Goal: Task Accomplishment & Management: Complete application form

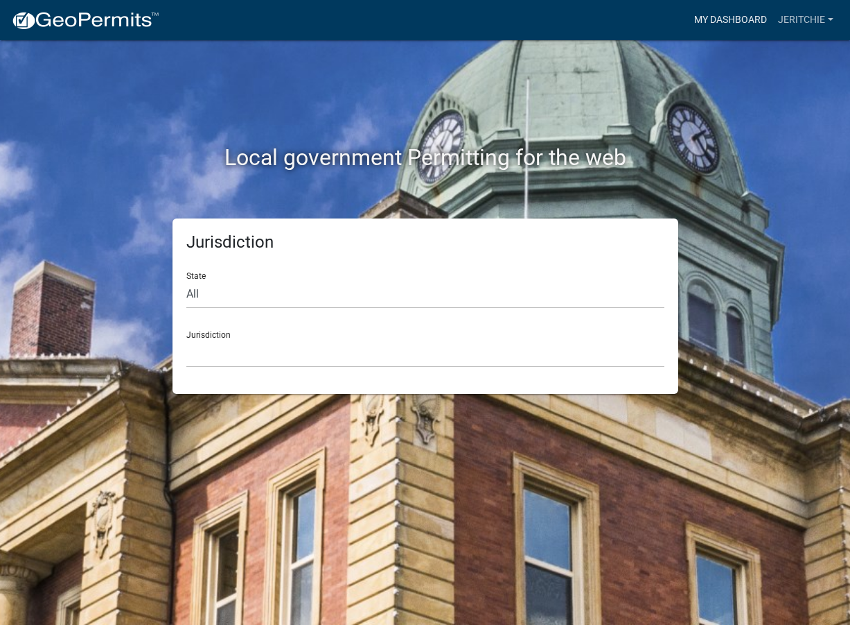
click at [746, 20] on link "My Dashboard" at bounding box center [731, 20] width 84 height 26
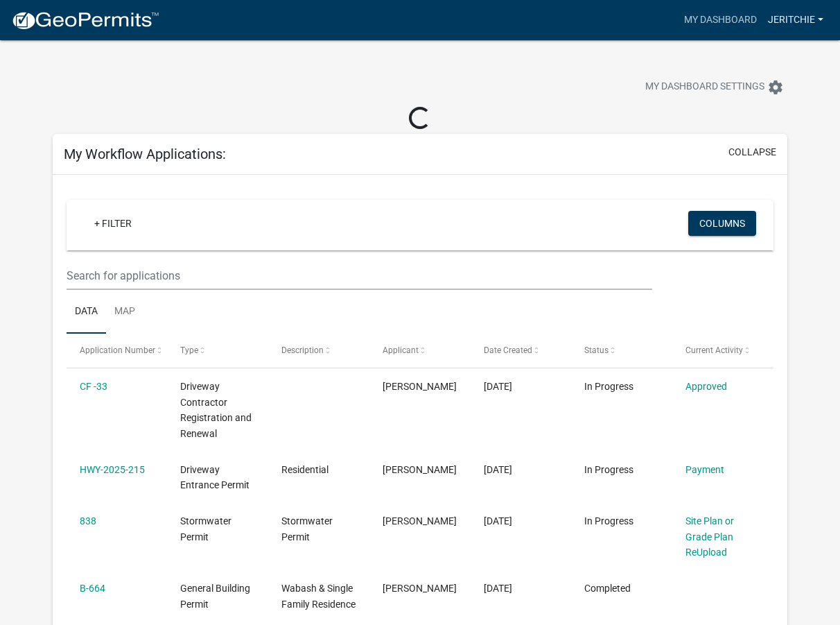
click at [780, 12] on link "jeritchie" at bounding box center [795, 20] width 67 height 26
click at [419, 49] on div "My Dashboard Settings settings" at bounding box center [420, 72] width 756 height 64
click at [55, 17] on img at bounding box center [85, 20] width 148 height 21
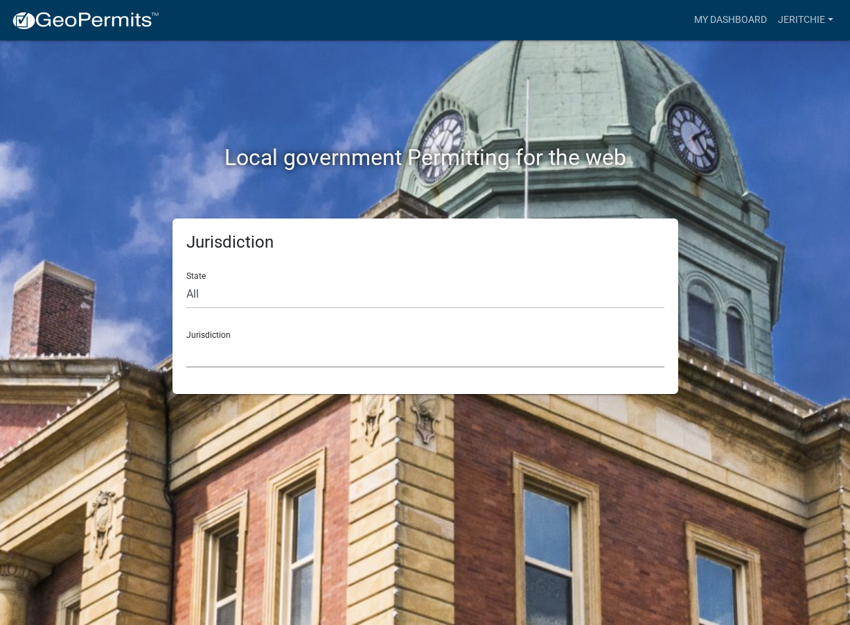
click at [272, 339] on select "[GEOGRAPHIC_DATA], [US_STATE] [GEOGRAPHIC_DATA], [US_STATE][PERSON_NAME][GEOGRA…" at bounding box center [425, 353] width 478 height 28
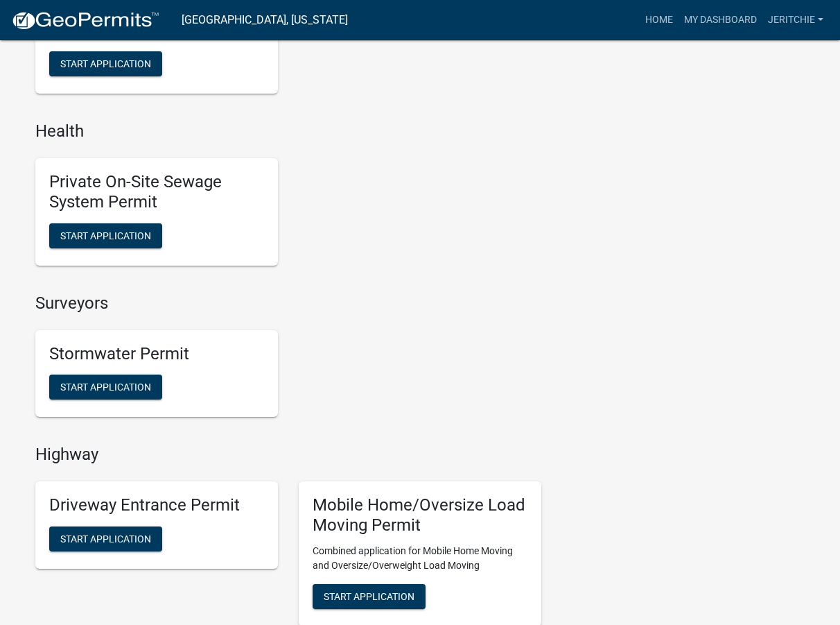
scroll to position [1040, 0]
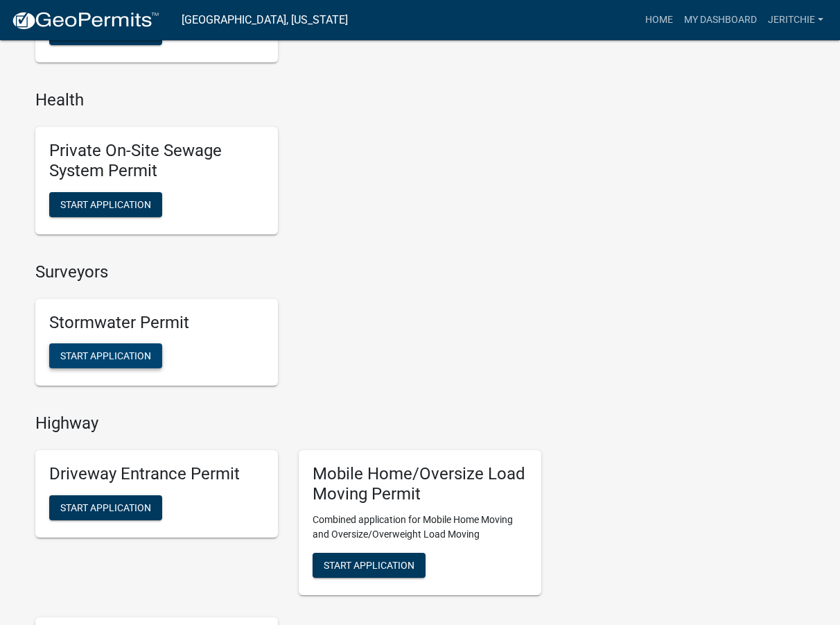
click at [138, 352] on span "Start Application" at bounding box center [105, 355] width 91 height 11
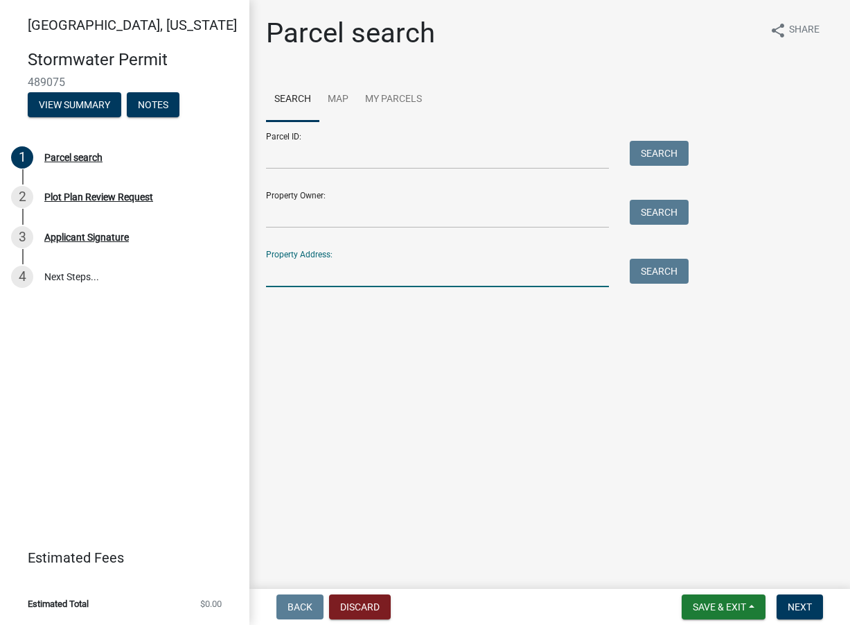
click at [318, 275] on input "Property Address:" at bounding box center [437, 273] width 343 height 28
type input "[STREET_ADDRESS]"
click at [656, 264] on button "Search" at bounding box center [659, 271] width 59 height 25
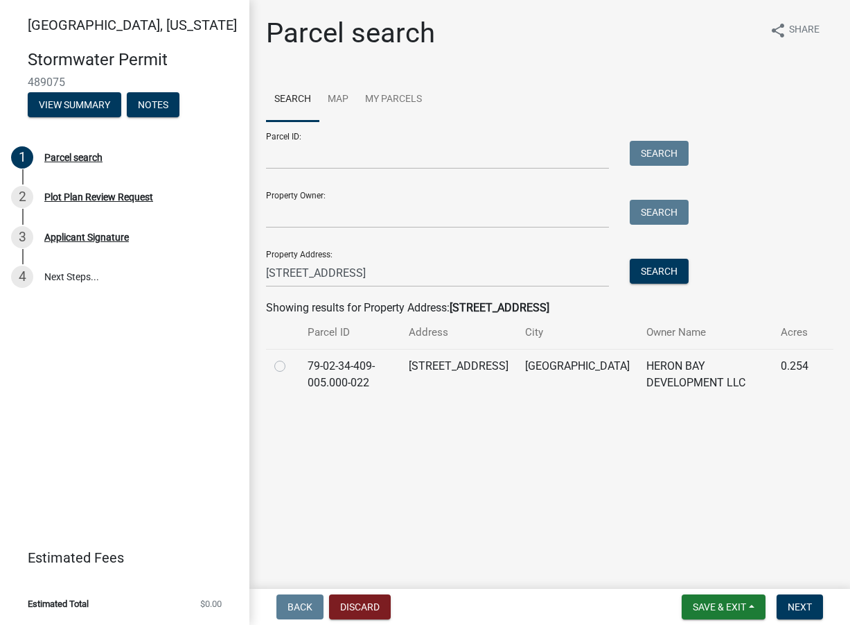
click at [291, 358] on label at bounding box center [291, 358] width 0 height 0
click at [291, 366] on input "radio" at bounding box center [295, 362] width 9 height 9
radio input "true"
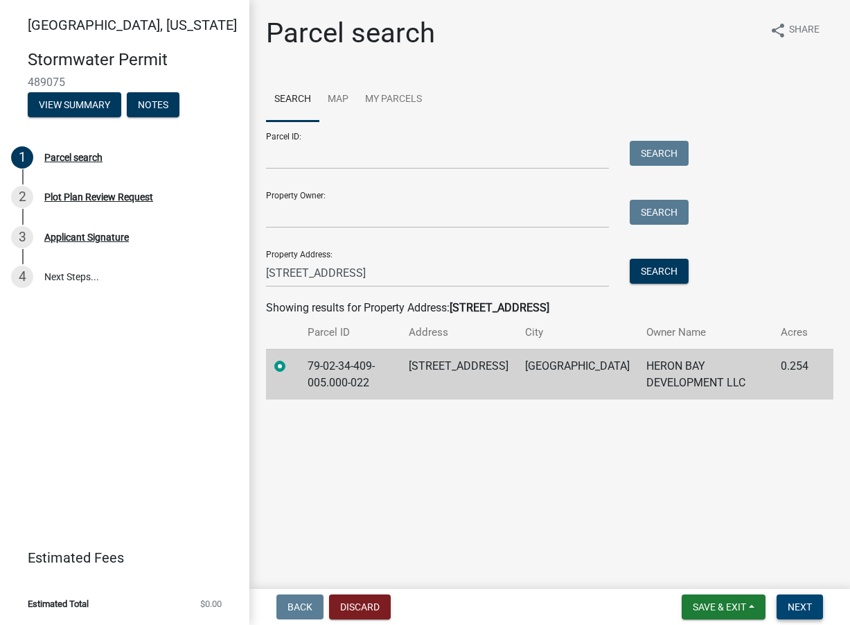
click at [801, 600] on button "Next" at bounding box center [800, 606] width 46 height 25
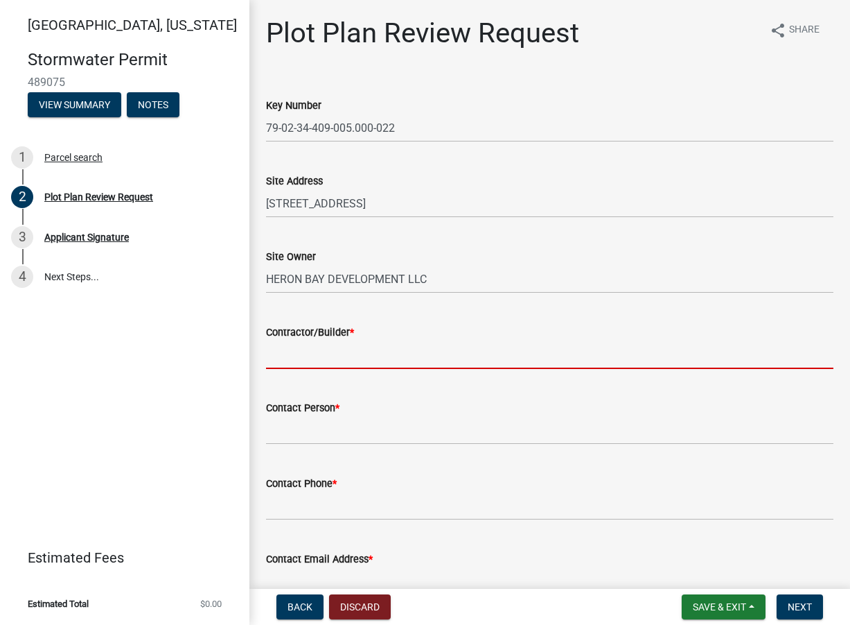
click at [345, 354] on input "Contractor/Builder *" at bounding box center [550, 354] width 568 height 28
type input "Majestic Homes"
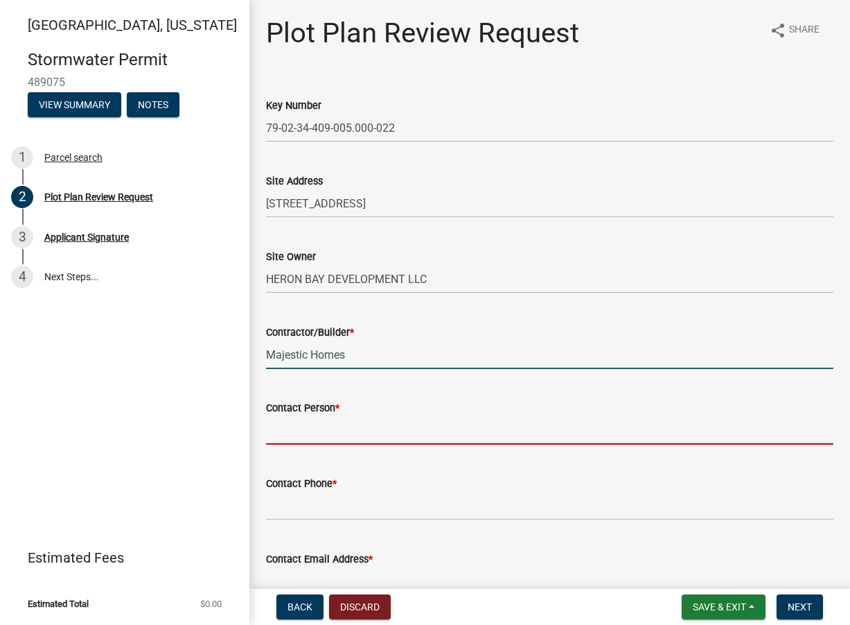
type input "Majestic Homes of [GEOGRAPHIC_DATA]"
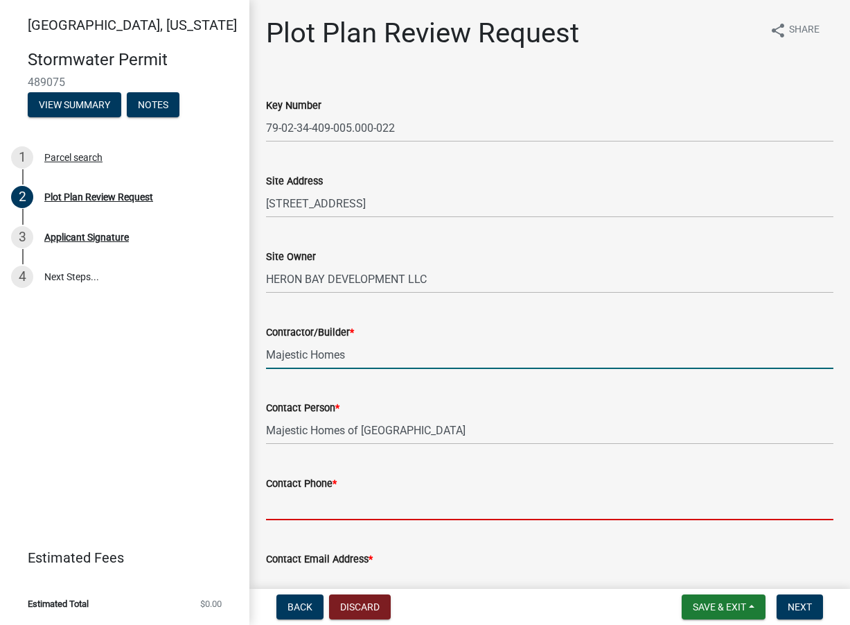
type input "7654186006"
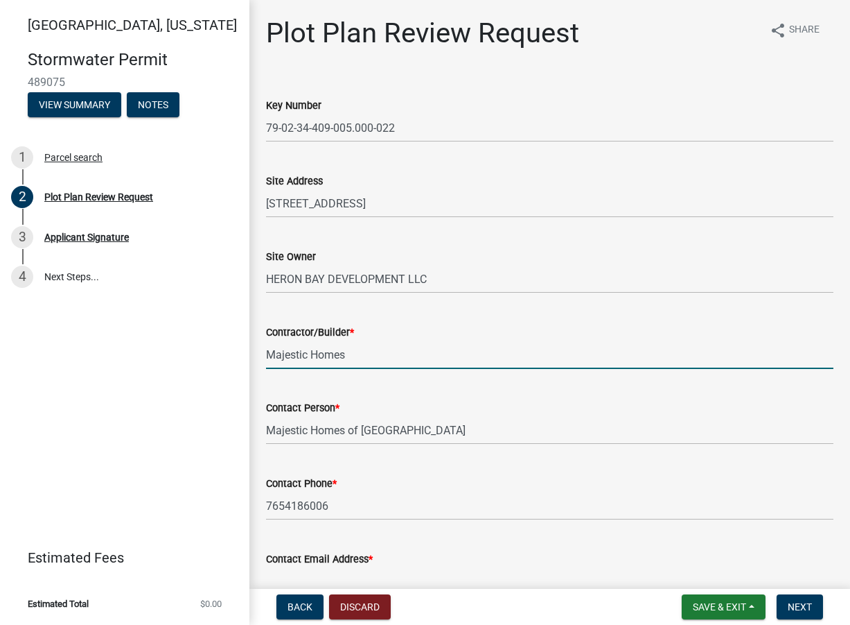
type input "[PERSON_NAME][EMAIL_ADDRESS][PERSON_NAME][DOMAIN_NAME]"
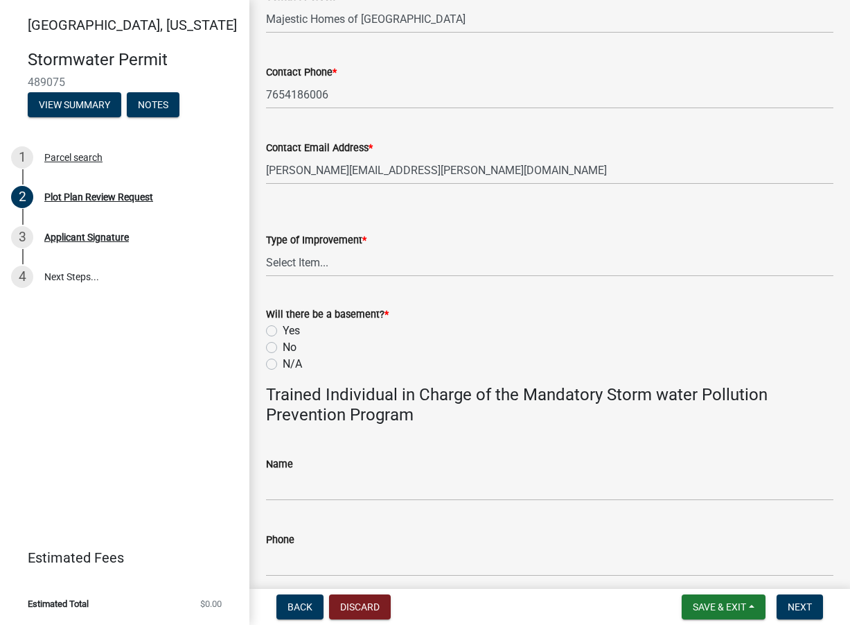
scroll to position [416, 0]
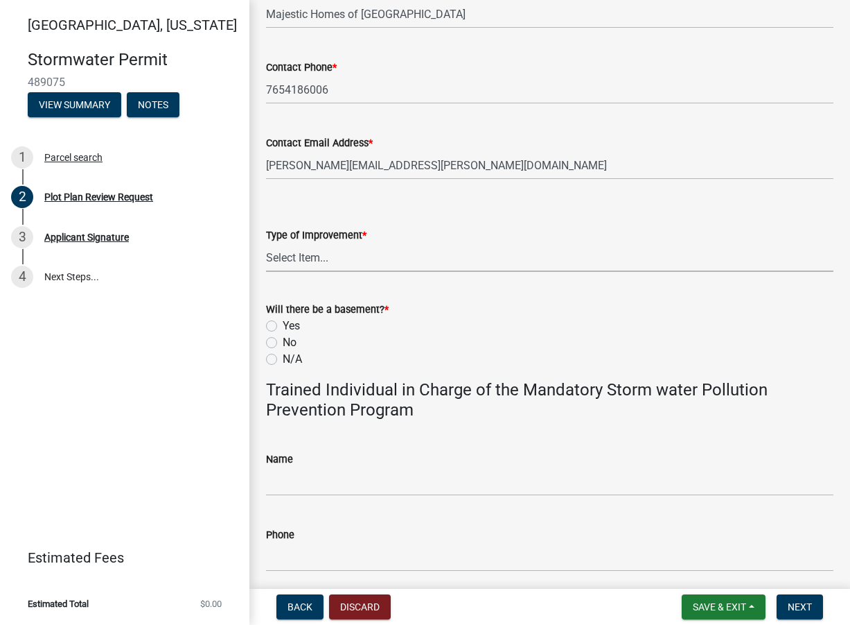
click at [315, 265] on select "Select Item... Agricultural Building Attached Garage Commercial Deck Detached G…" at bounding box center [550, 257] width 568 height 28
click at [266, 243] on select "Select Item... Agricultural Building Attached Garage Commercial Deck Detached G…" at bounding box center [550, 257] width 568 height 28
select select "b583a170-26d7-469b-a390-0aed4d149ee1"
click at [283, 342] on label "No" at bounding box center [290, 342] width 14 height 17
click at [283, 342] on input "No" at bounding box center [287, 338] width 9 height 9
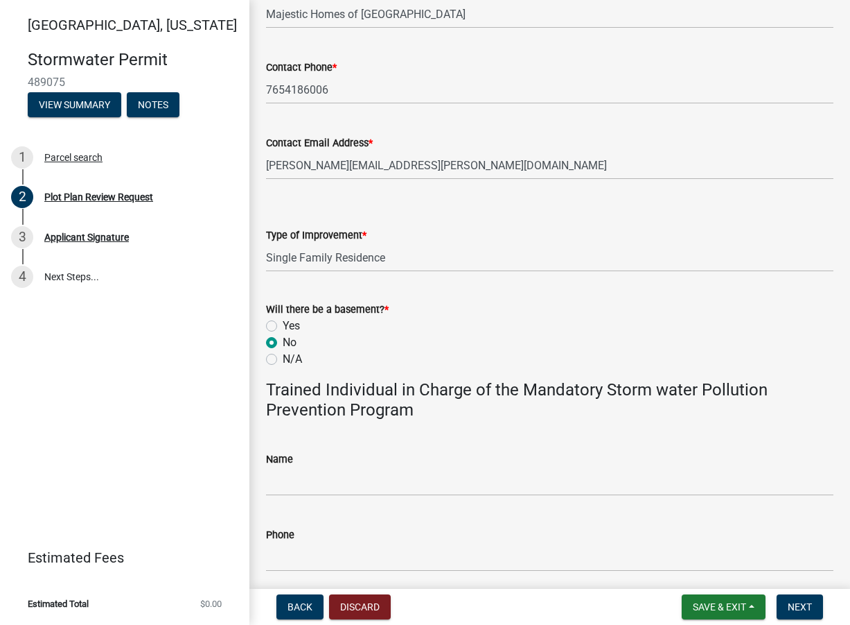
radio input "true"
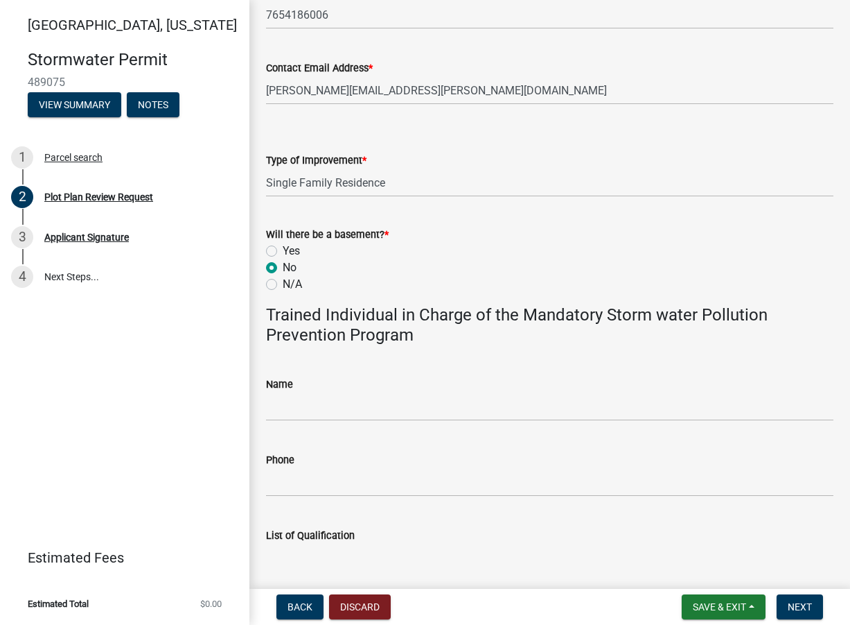
scroll to position [624, 0]
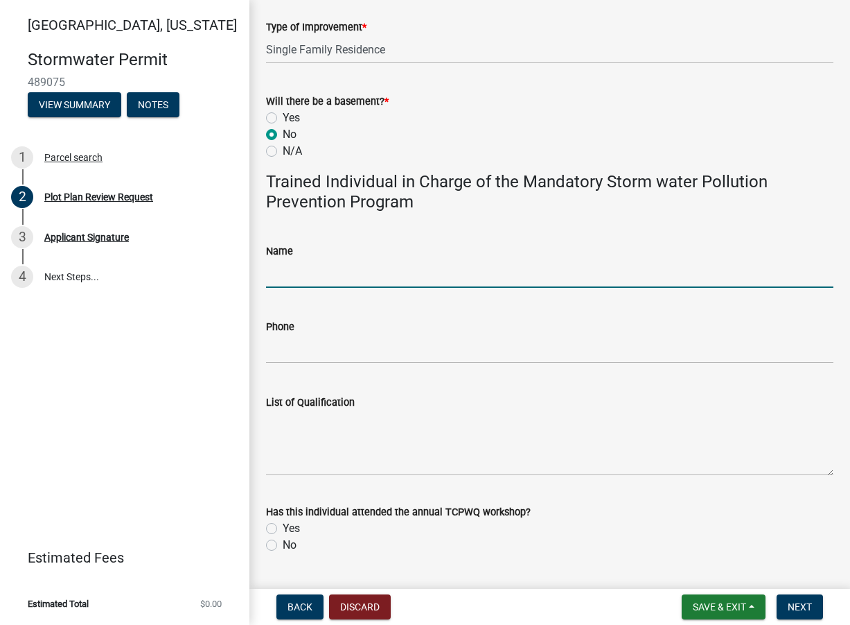
click at [315, 268] on input "Name" at bounding box center [550, 273] width 568 height 28
type input "[PERSON_NAME]"
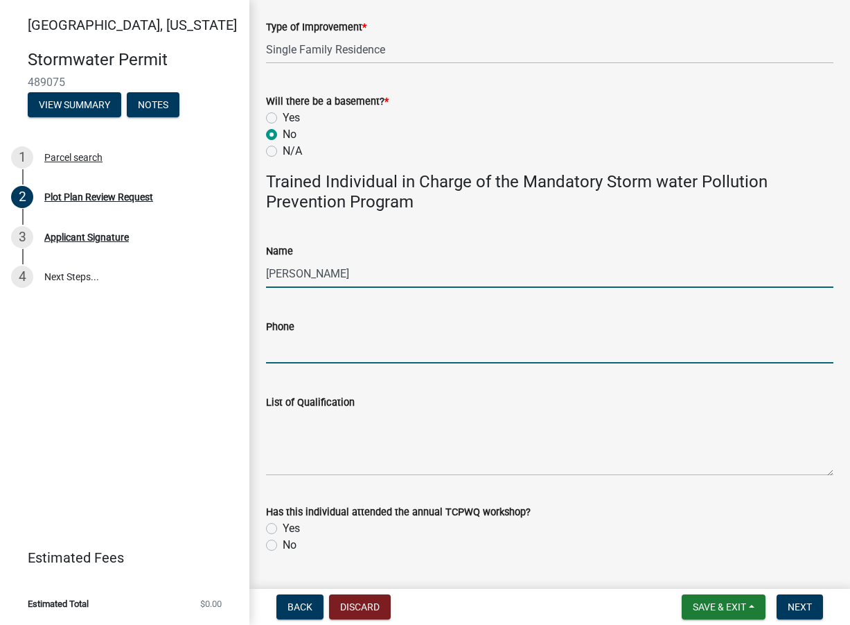
click at [296, 341] on input "Phone" at bounding box center [550, 349] width 568 height 28
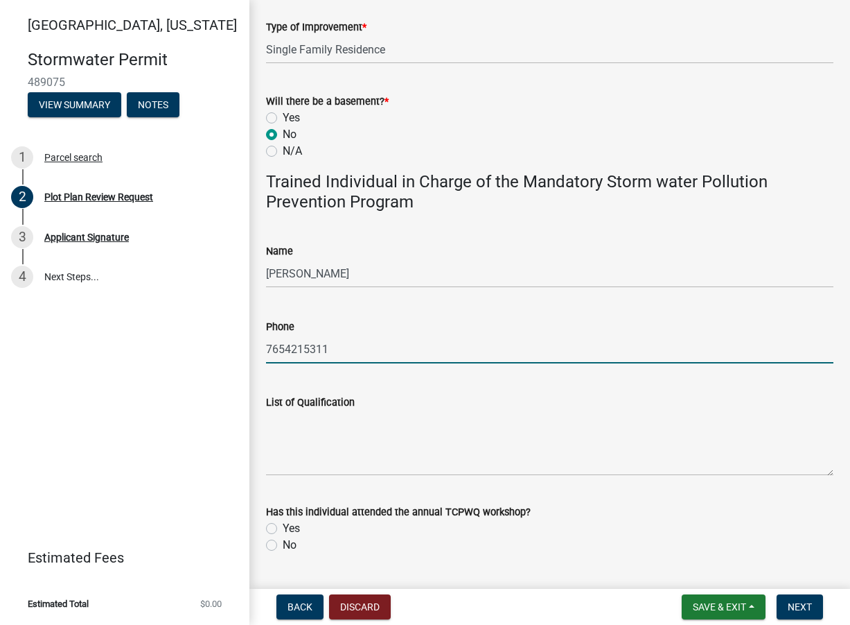
type input "7654215311"
click at [288, 440] on textarea "List of Qualification" at bounding box center [550, 442] width 568 height 65
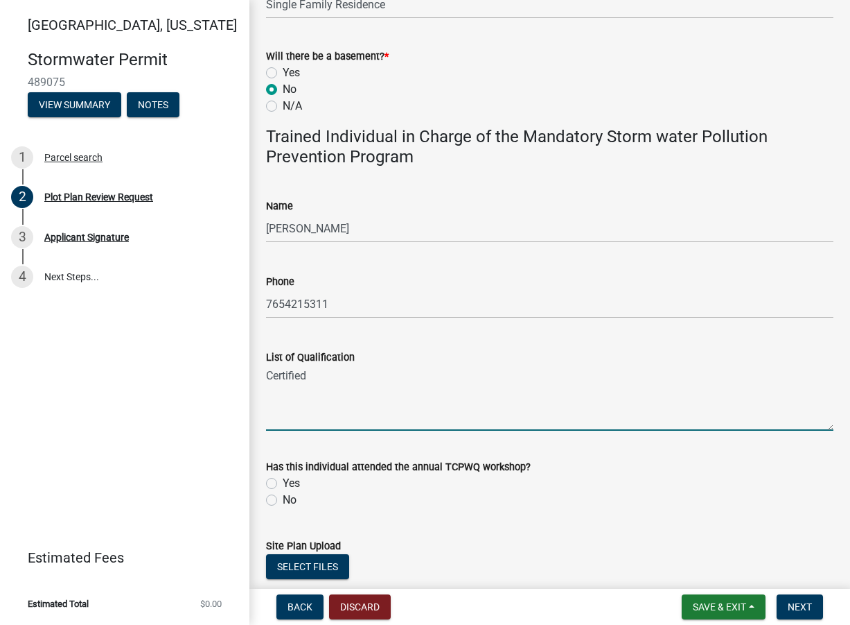
scroll to position [693, 0]
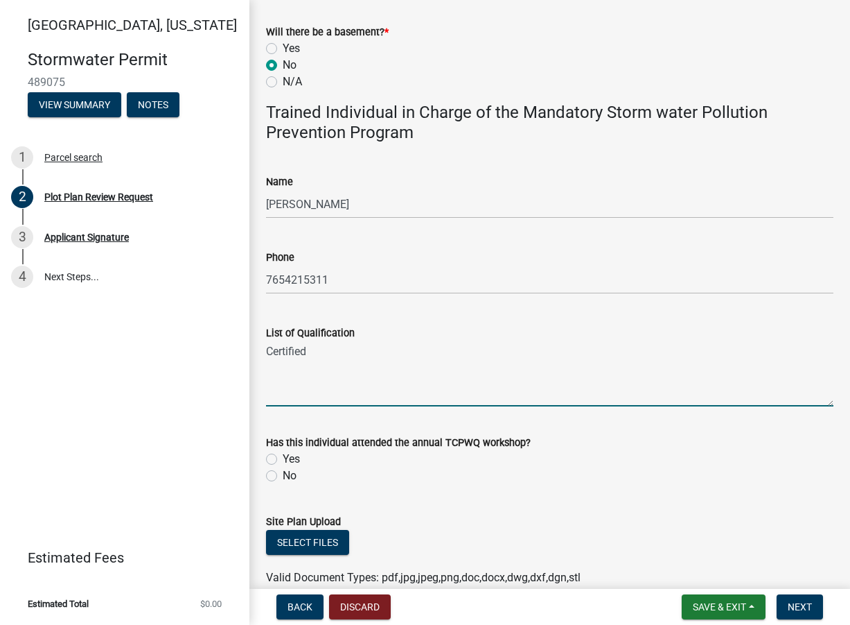
type textarea "Certified"
click at [283, 459] on label "Yes" at bounding box center [291, 459] width 17 height 17
click at [283, 459] on input "Yes" at bounding box center [287, 455] width 9 height 9
radio input "true"
click at [318, 555] on div "Select files" at bounding box center [550, 544] width 568 height 28
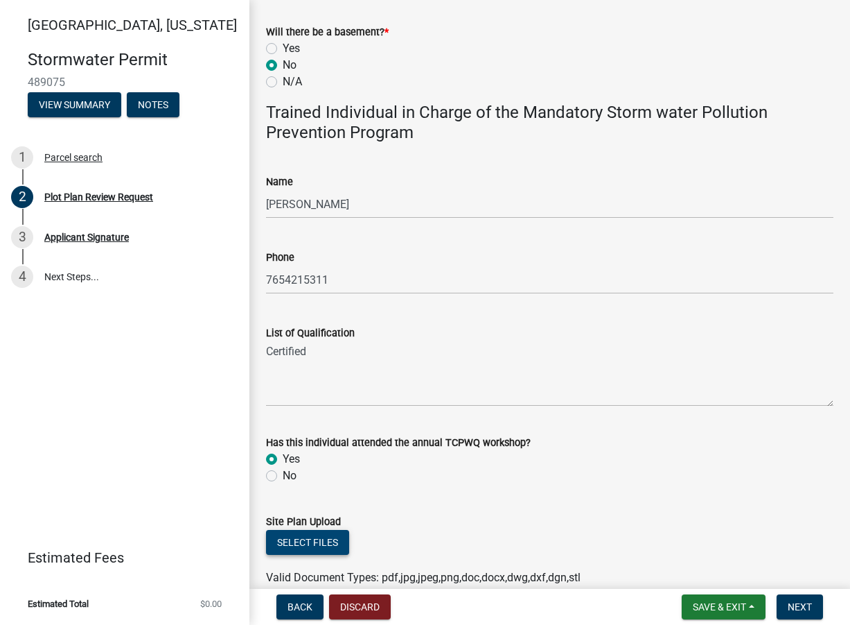
click at [316, 543] on button "Select files" at bounding box center [307, 542] width 83 height 25
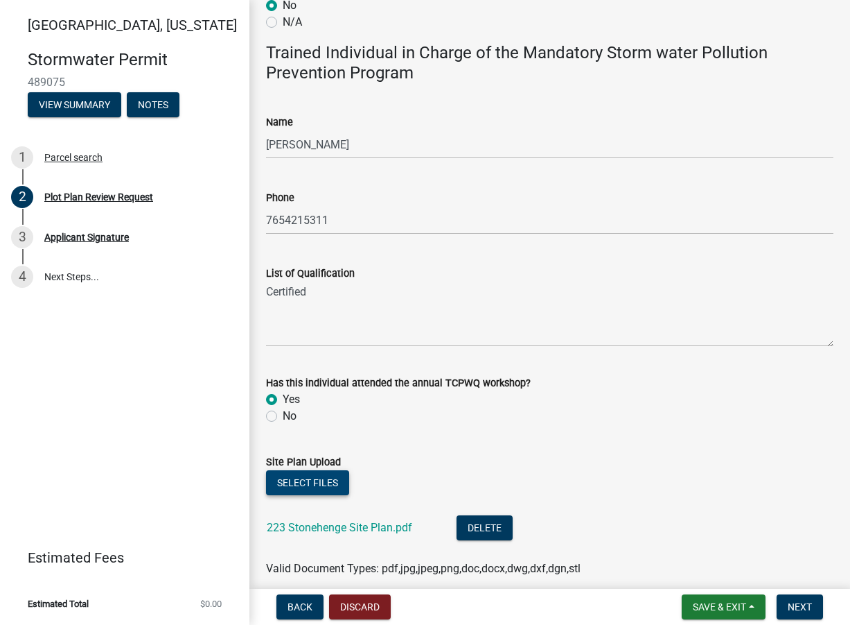
scroll to position [813, 0]
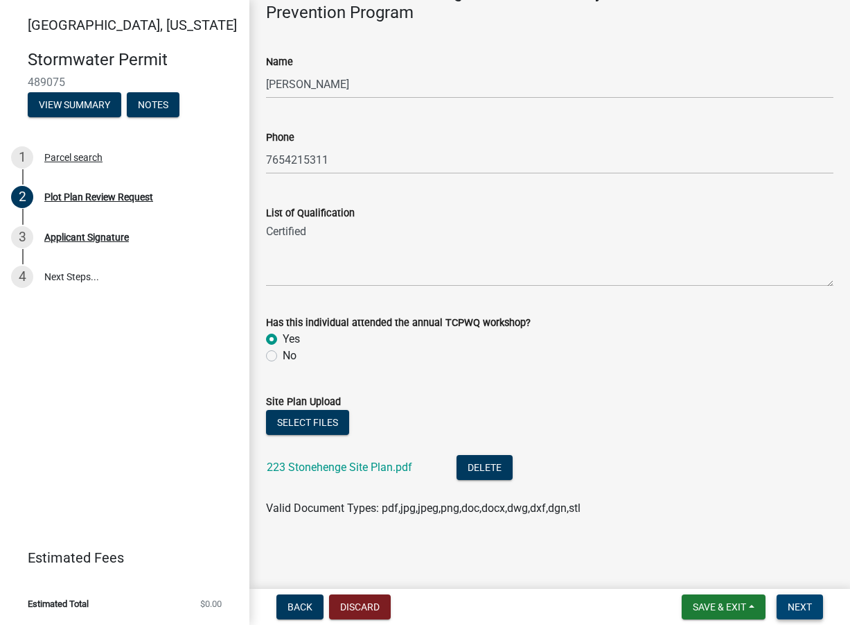
click at [801, 601] on span "Next" at bounding box center [800, 606] width 24 height 11
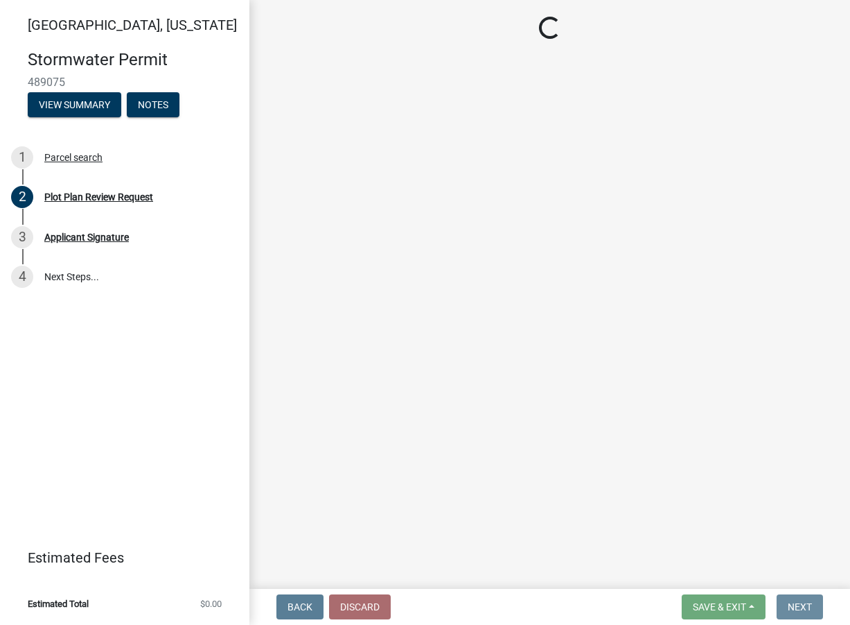
scroll to position [0, 0]
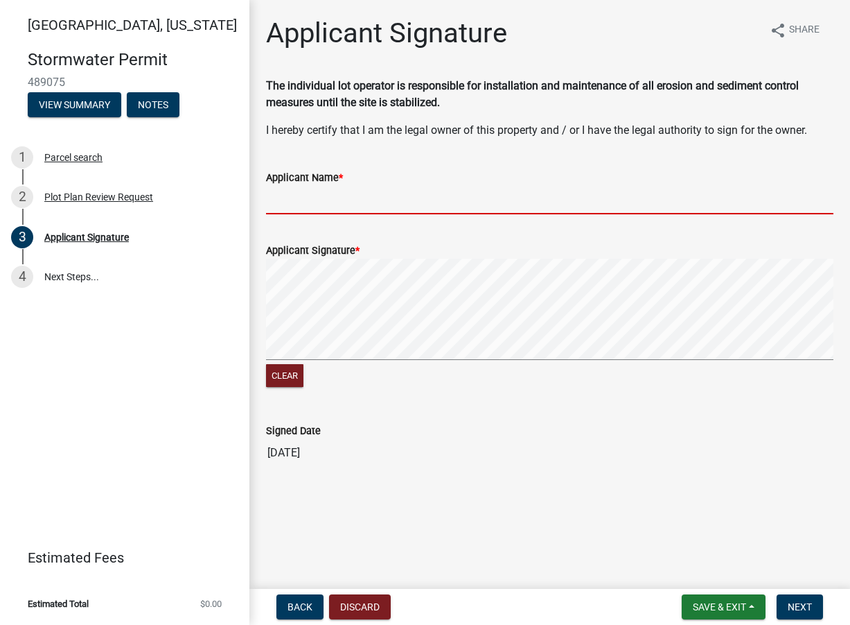
click at [305, 195] on input "Applicant Name *" at bounding box center [550, 200] width 568 height 28
type input "[PERSON_NAME]"
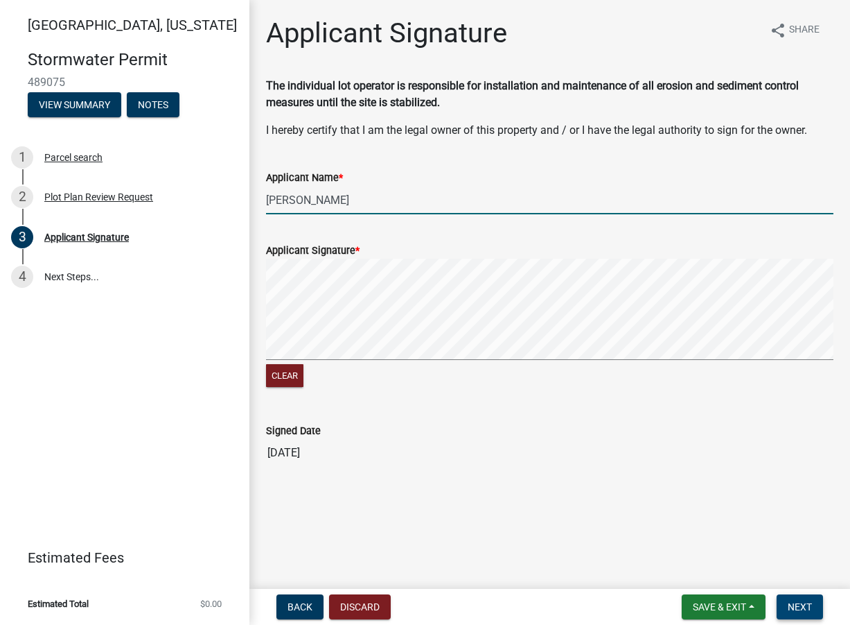
click at [821, 611] on button "Next" at bounding box center [800, 606] width 46 height 25
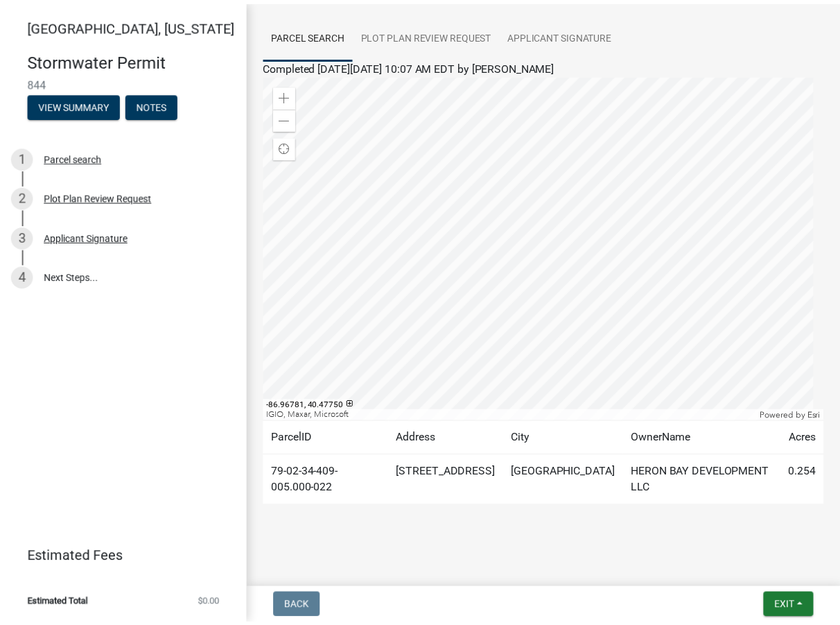
scroll to position [96, 0]
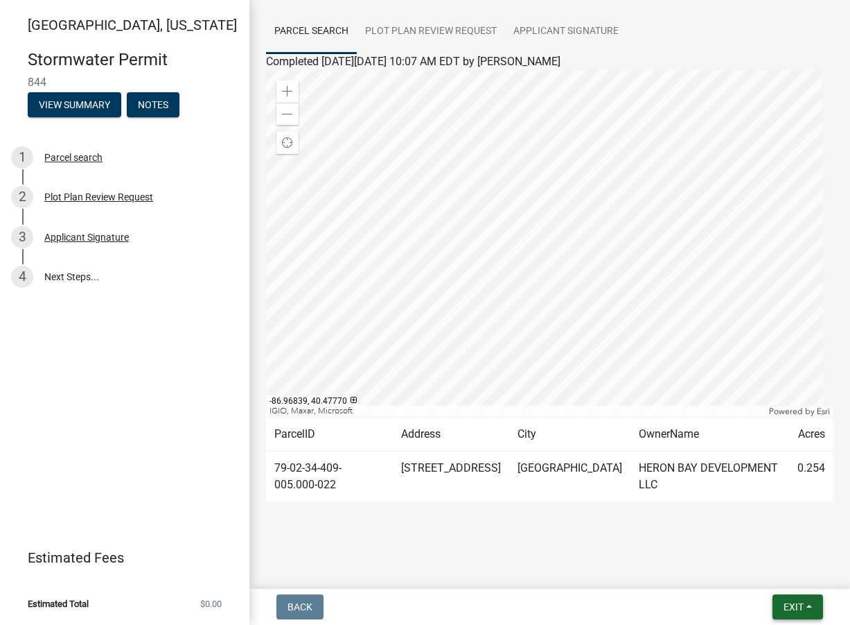
click at [805, 604] on button "Exit" at bounding box center [798, 606] width 51 height 25
click at [774, 577] on button "Save & Exit" at bounding box center [768, 570] width 111 height 33
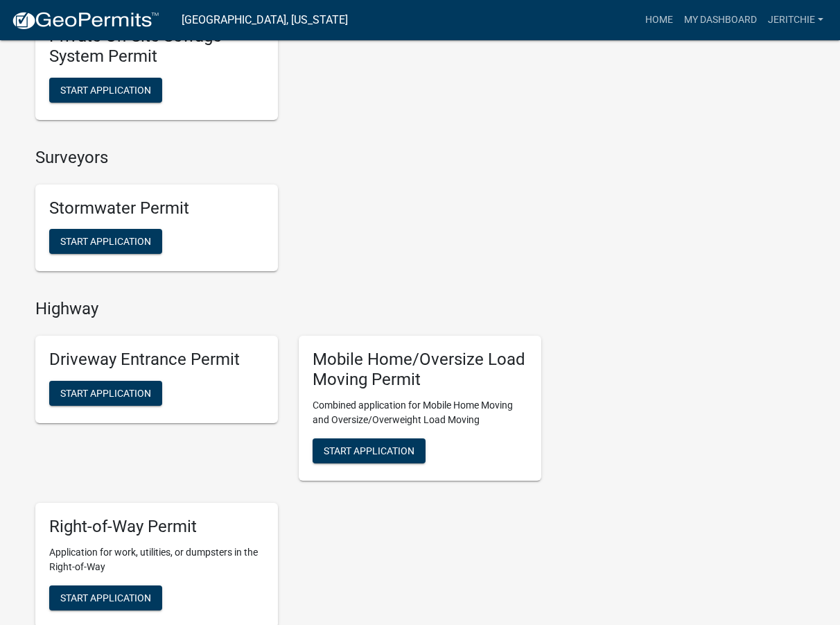
scroll to position [1178, 0]
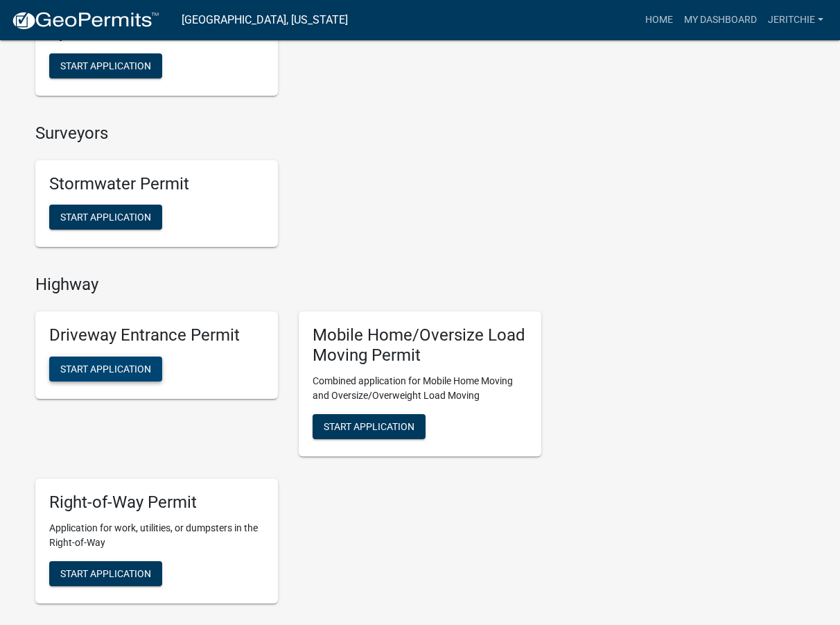
click at [142, 372] on span "Start Application" at bounding box center [105, 368] width 91 height 11
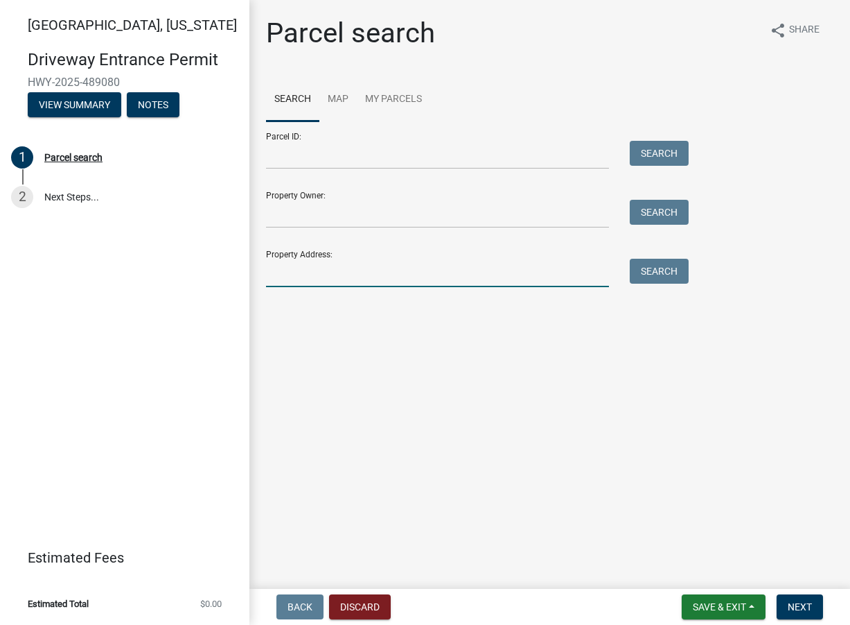
click at [368, 275] on input "Property Address:" at bounding box center [437, 273] width 343 height 28
type input "[STREET_ADDRESS]"
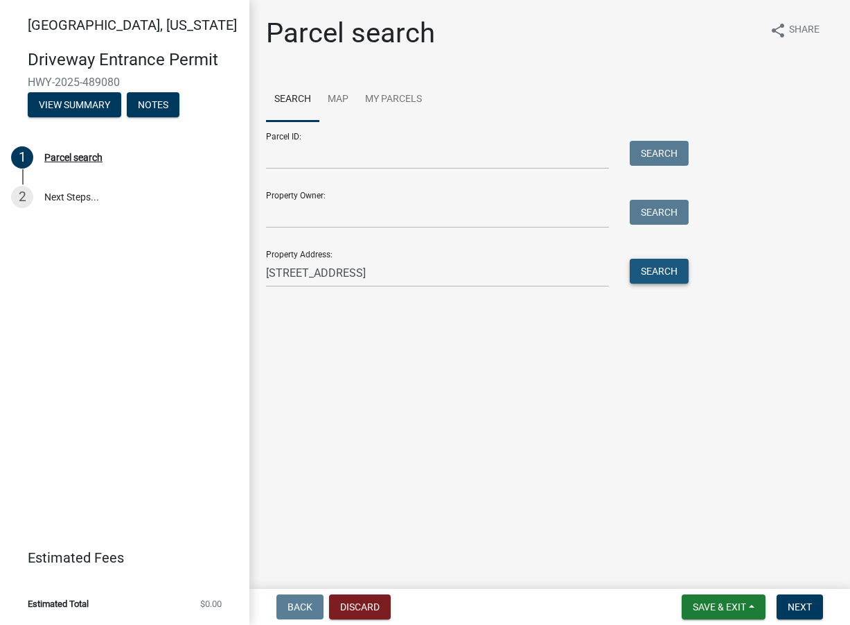
click at [681, 265] on button "Search" at bounding box center [659, 271] width 59 height 25
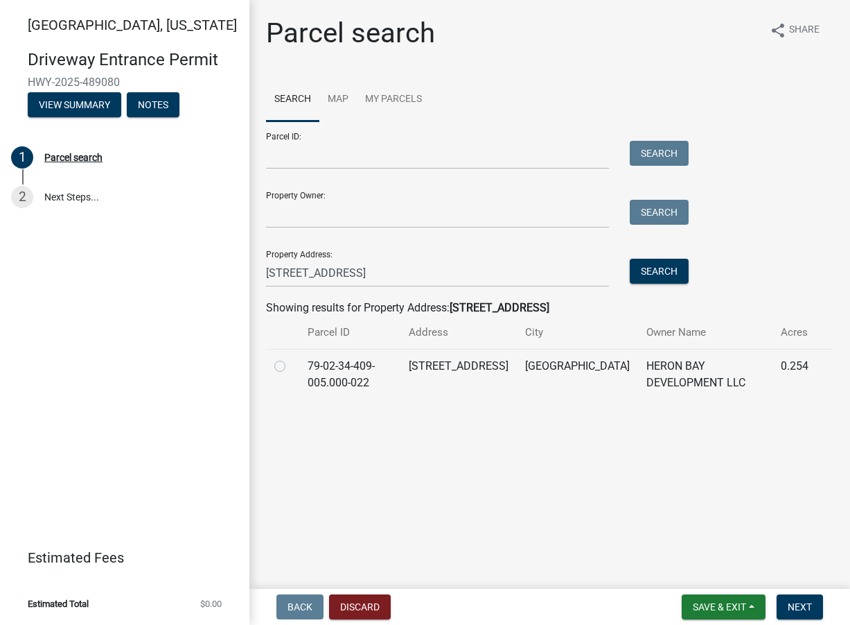
click at [291, 358] on label at bounding box center [291, 358] width 0 height 0
click at [291, 367] on input "radio" at bounding box center [295, 362] width 9 height 9
radio input "true"
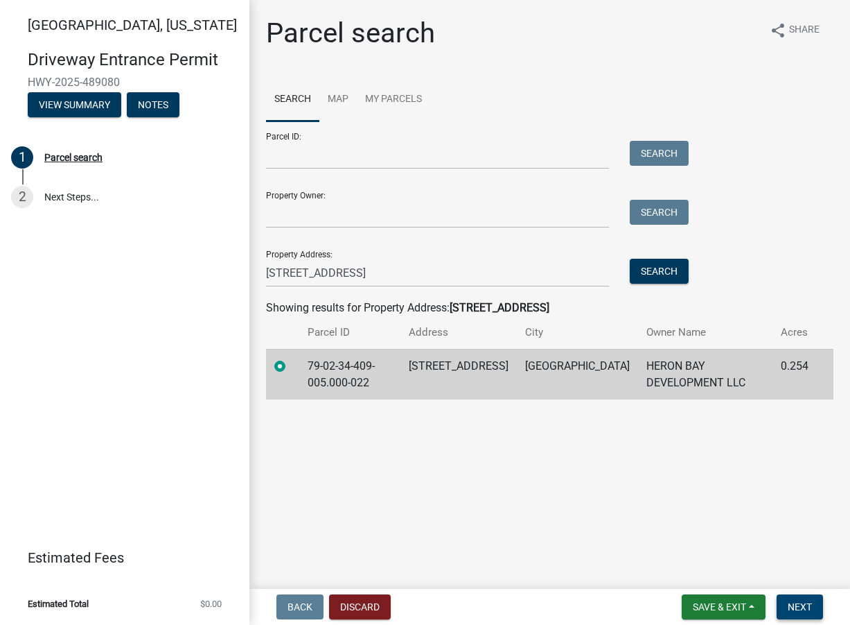
click at [803, 600] on button "Next" at bounding box center [800, 606] width 46 height 25
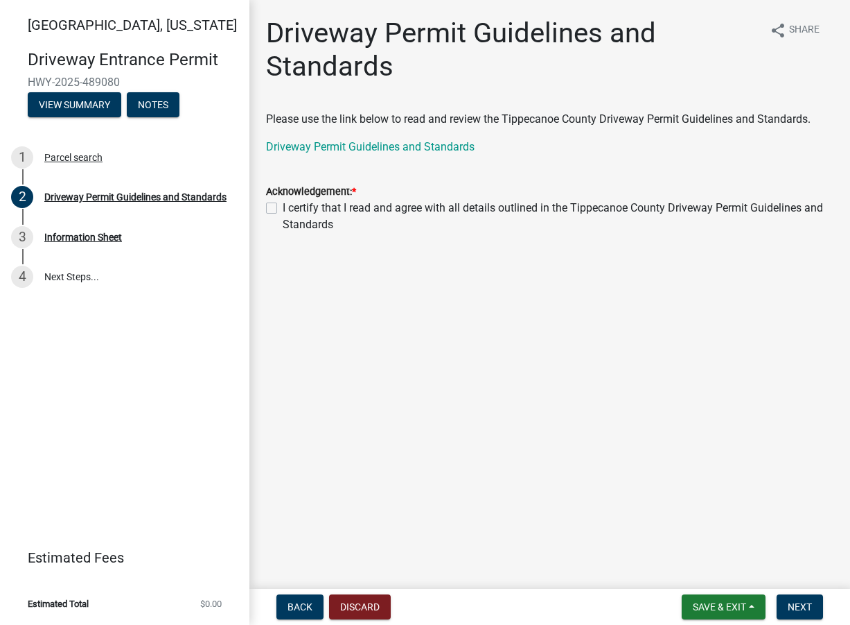
click at [283, 203] on label "I certify that I read and agree with all details outlined in the Tippecanoe Cou…" at bounding box center [558, 216] width 551 height 33
click at [283, 203] on input "I certify that I read and agree with all details outlined in the Tippecanoe Cou…" at bounding box center [287, 204] width 9 height 9
checkbox input "true"
click at [798, 606] on span "Next" at bounding box center [800, 606] width 24 height 11
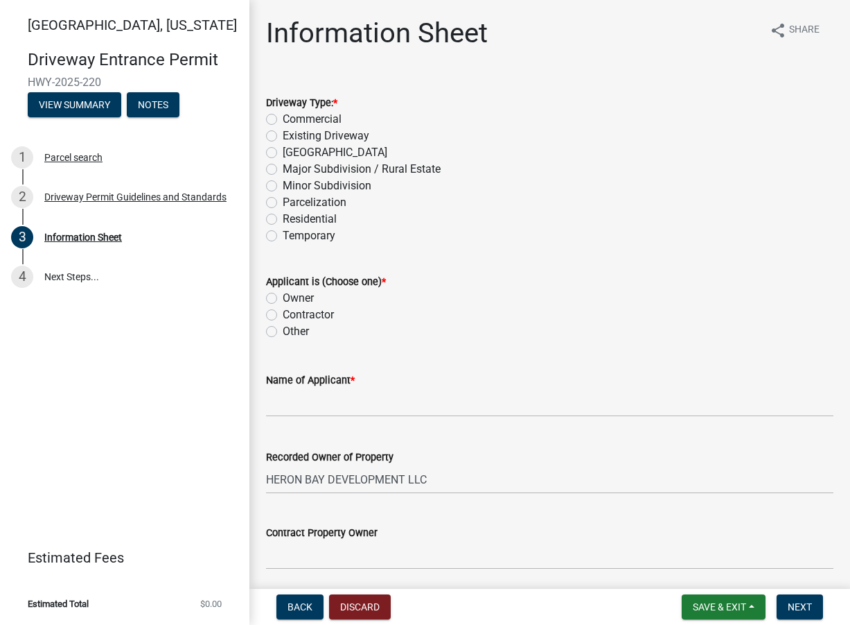
click at [283, 313] on label "Contractor" at bounding box center [308, 314] width 51 height 17
click at [283, 313] on input "Contractor" at bounding box center [287, 310] width 9 height 9
radio input "true"
click at [283, 220] on label "Residential" at bounding box center [310, 219] width 54 height 17
click at [283, 220] on input "Residential" at bounding box center [287, 215] width 9 height 9
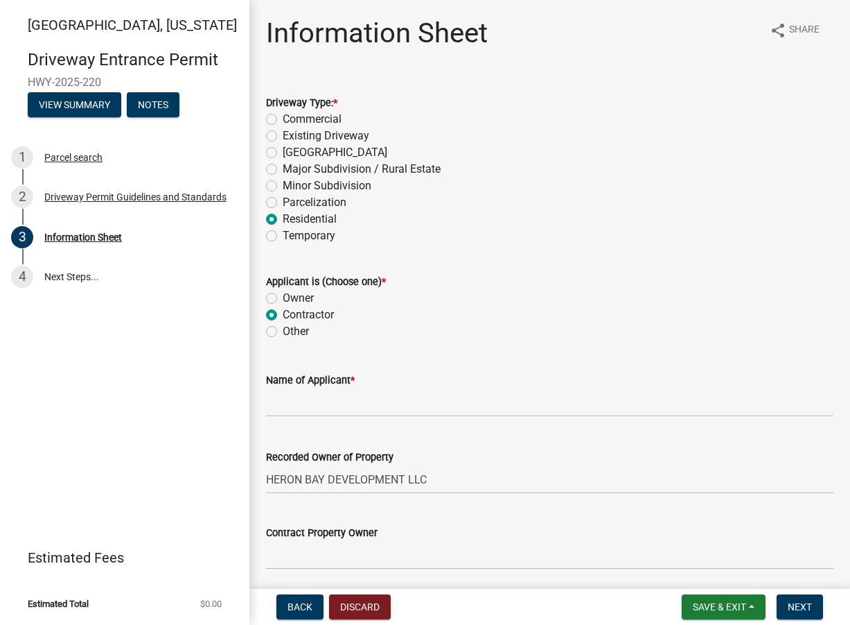
radio input "true"
click at [283, 134] on label "Existing Driveway" at bounding box center [326, 136] width 87 height 17
click at [283, 134] on input "Existing Driveway" at bounding box center [287, 132] width 9 height 9
radio input "true"
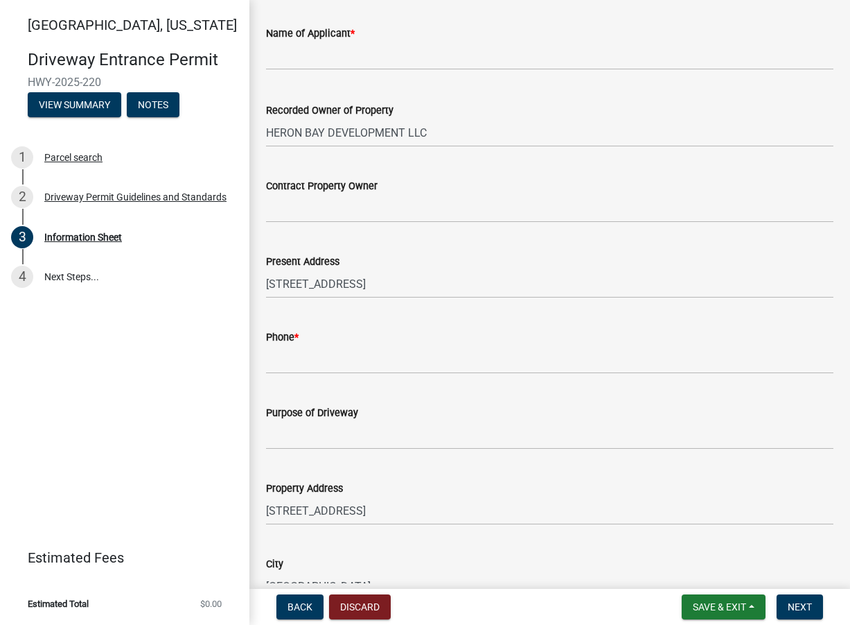
scroll to position [208, 0]
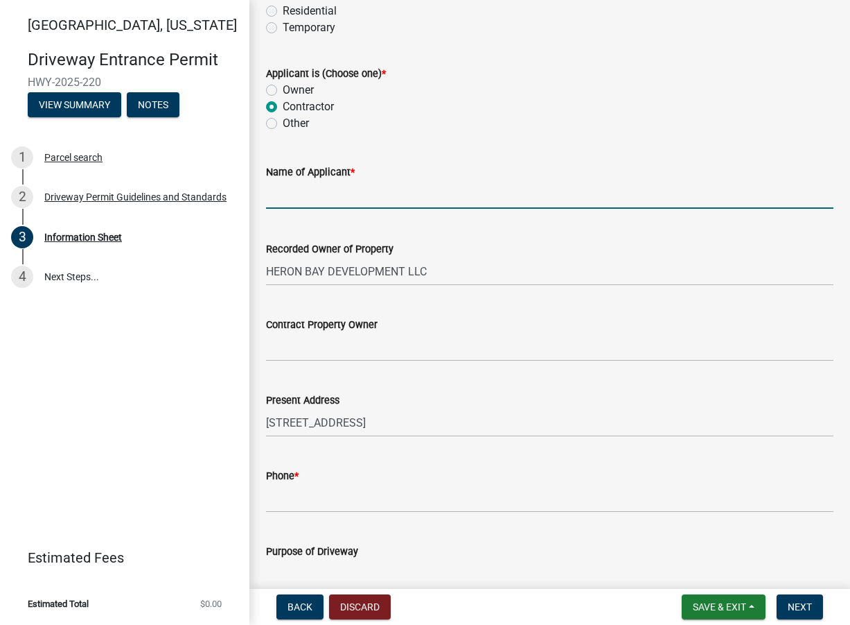
click at [290, 186] on input "Name of Applicant *" at bounding box center [550, 194] width 568 height 28
type input "Majestic Homes of [GEOGRAPHIC_DATA]"
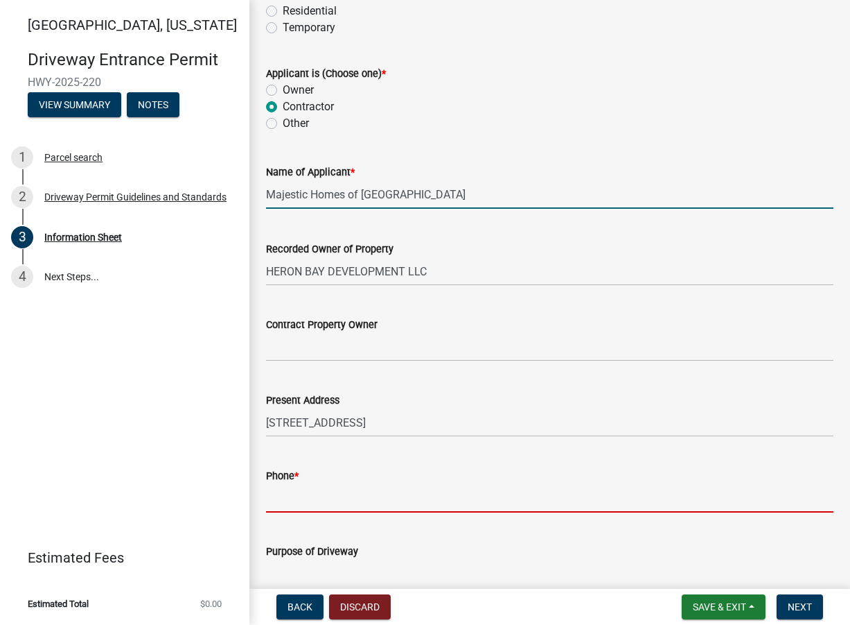
type input "7654186006"
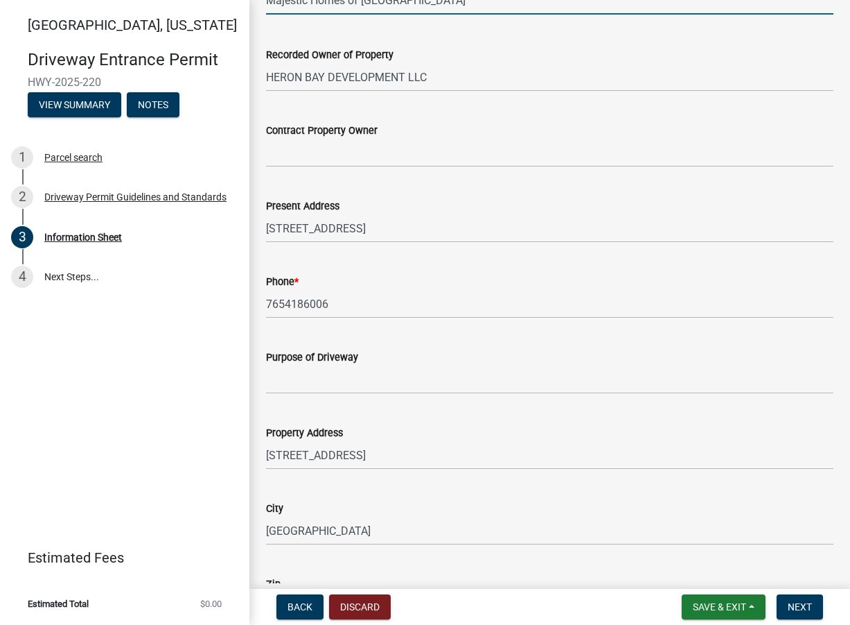
scroll to position [485, 0]
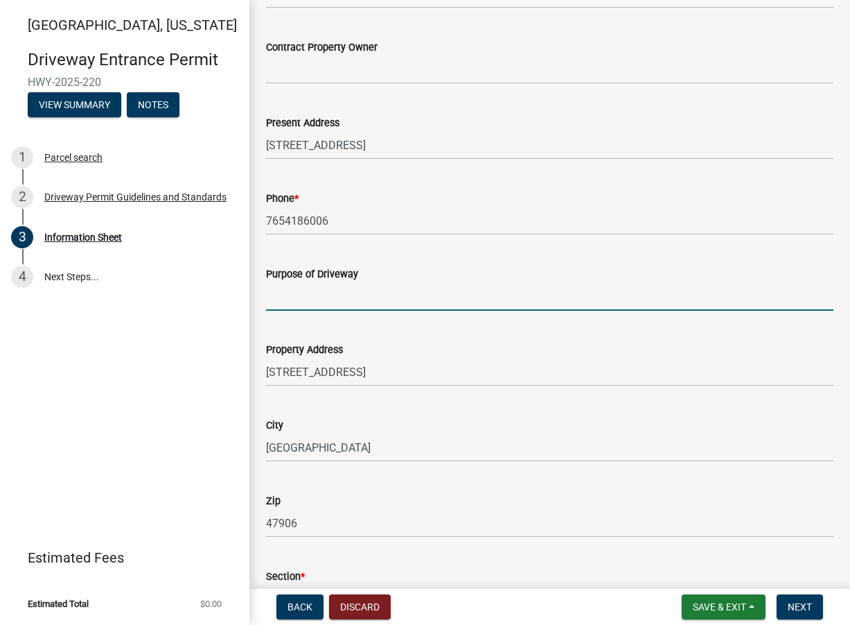
click at [289, 290] on input "Purpose of Driveway" at bounding box center [550, 296] width 568 height 28
type input "NEW CONTRUCTION HOME"
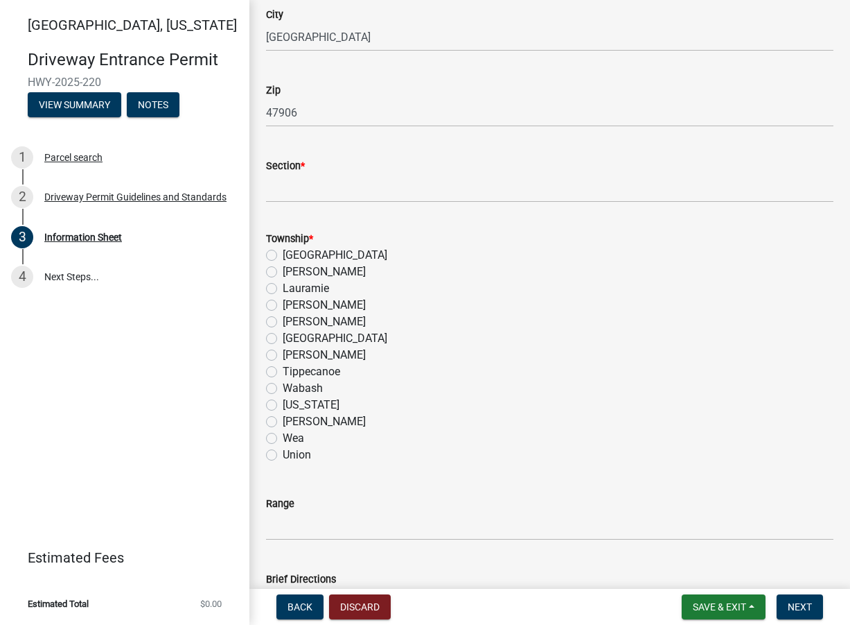
scroll to position [901, 0]
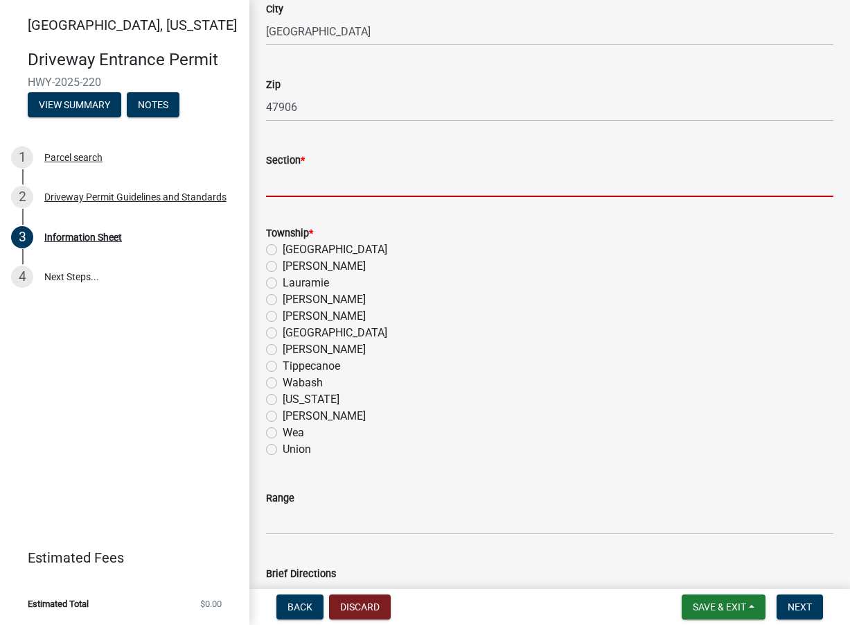
click at [285, 175] on input "Section *" at bounding box center [550, 182] width 568 height 28
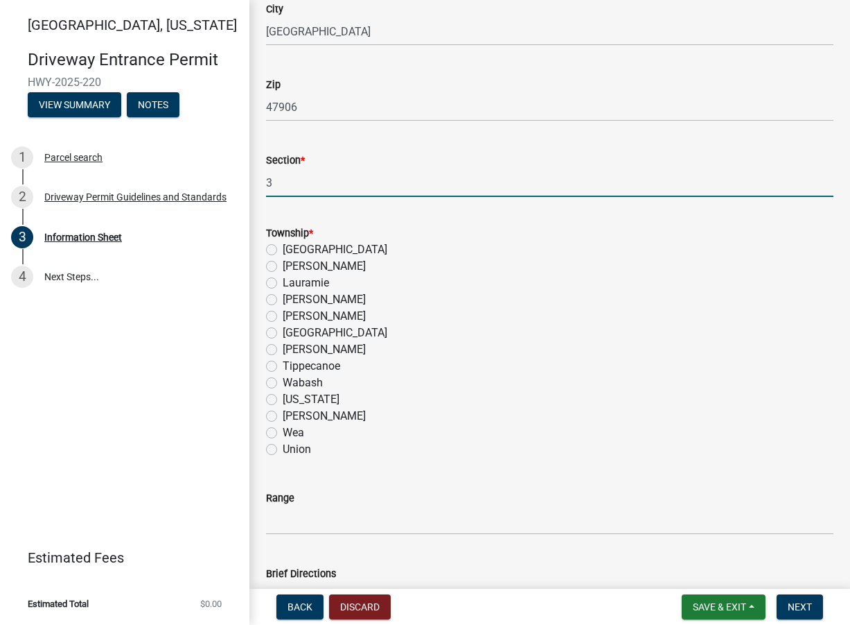
type input "34"
click at [283, 383] on label "Wabash" at bounding box center [303, 382] width 40 height 17
click at [283, 383] on input "Wabash" at bounding box center [287, 378] width 9 height 9
radio input "true"
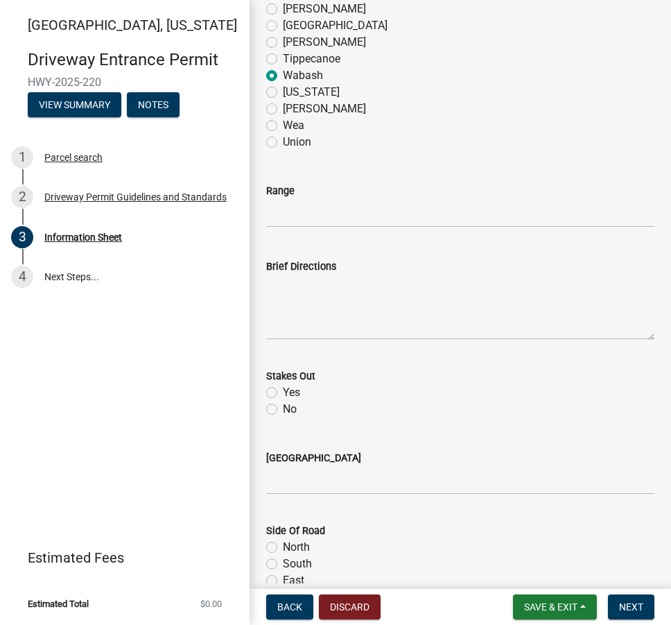
scroll to position [1223, 0]
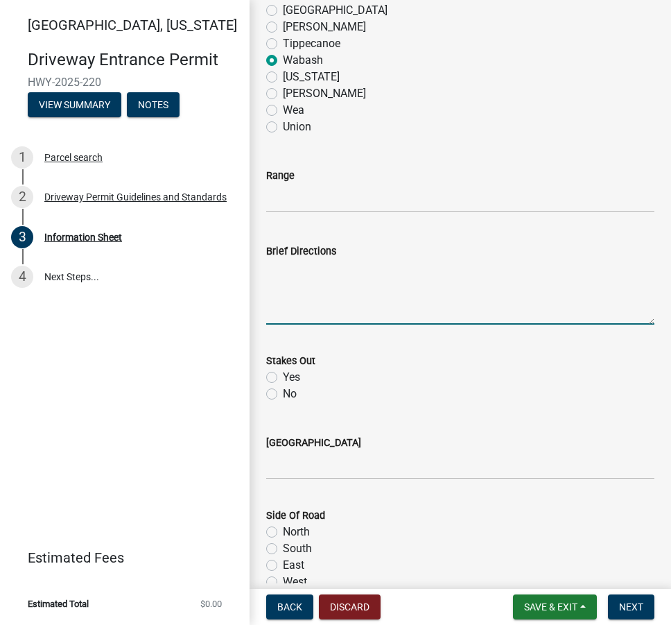
click at [281, 262] on textarea "Brief Directions" at bounding box center [460, 291] width 388 height 65
click at [295, 274] on textarea "Brief Directions" at bounding box center [460, 291] width 388 height 65
type textarea "Go South on Rhyolite Dr then West on Dolerite Ct, then South on [GEOGRAPHIC_DAT…"
click at [283, 376] on label "Yes" at bounding box center [291, 377] width 17 height 17
click at [283, 376] on input "Yes" at bounding box center [287, 373] width 9 height 9
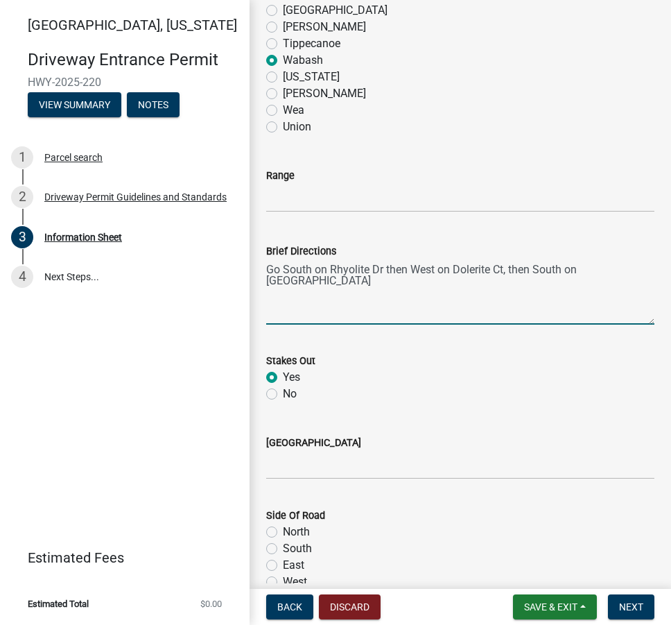
radio input "true"
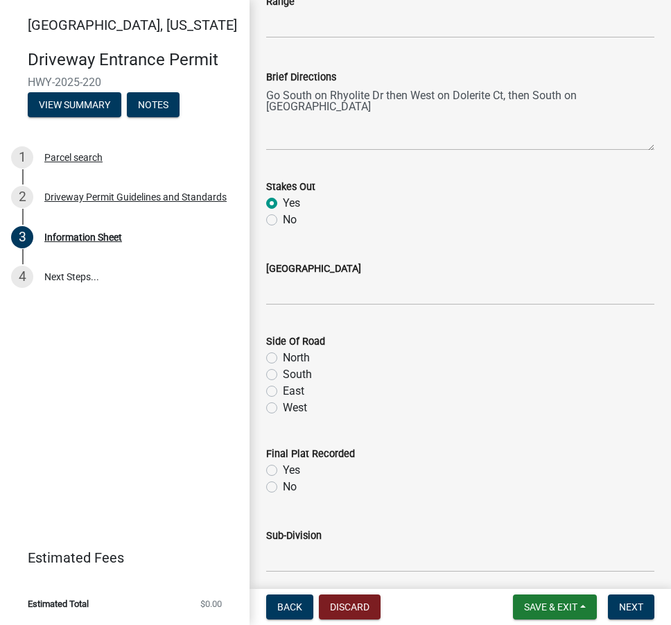
scroll to position [1431, 0]
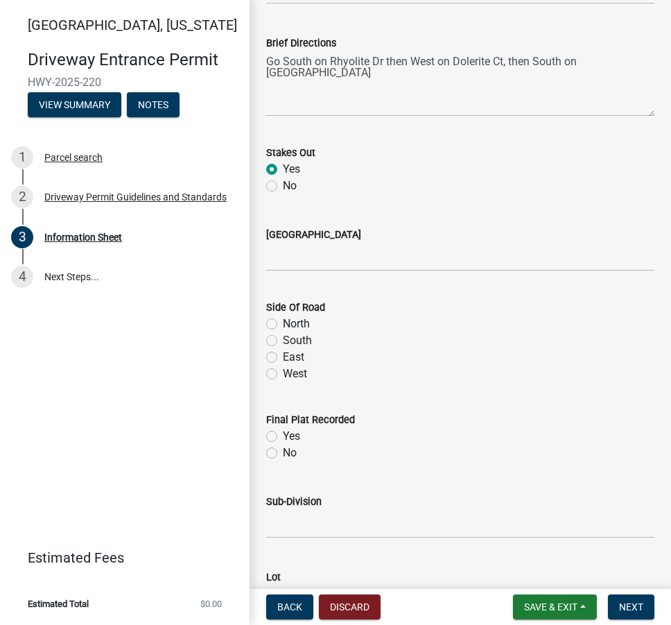
click at [283, 337] on label "South" at bounding box center [297, 340] width 29 height 17
click at [283, 337] on input "South" at bounding box center [287, 336] width 9 height 9
radio input "true"
click at [283, 354] on label "East" at bounding box center [293, 357] width 21 height 17
click at [283, 354] on input "East" at bounding box center [287, 353] width 9 height 9
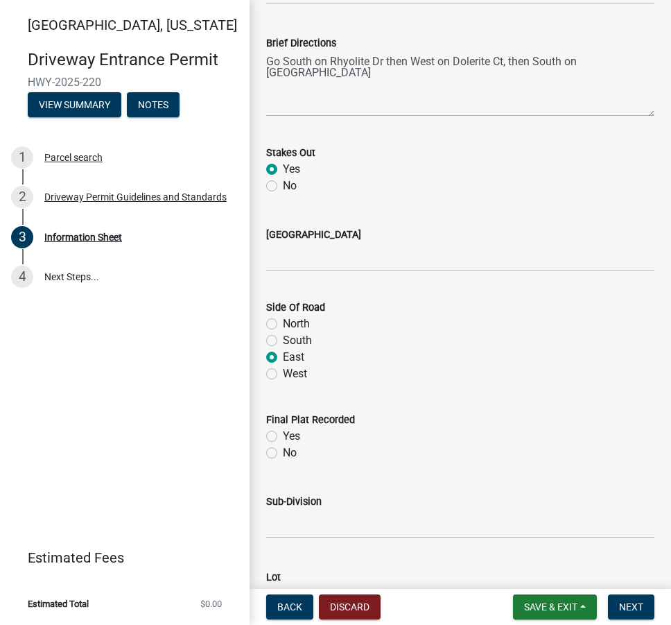
radio input "true"
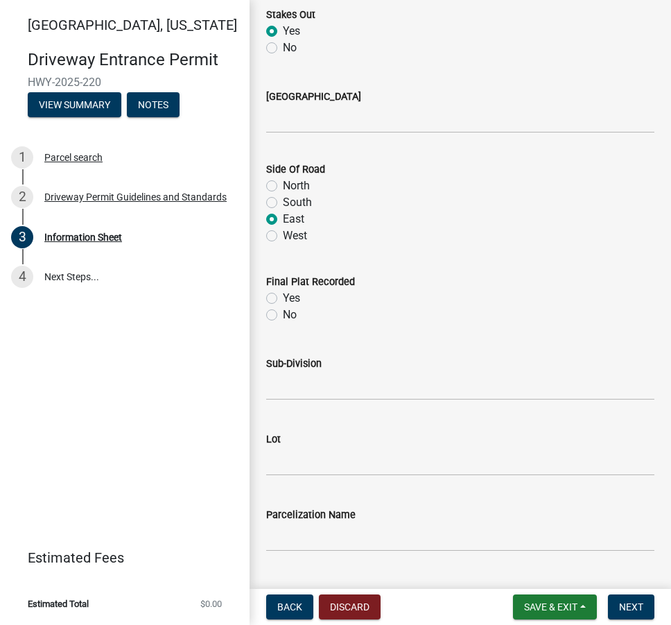
scroll to position [1570, 0]
click at [283, 293] on label "Yes" at bounding box center [291, 297] width 17 height 17
click at [283, 293] on input "Yes" at bounding box center [287, 293] width 9 height 9
radio input "true"
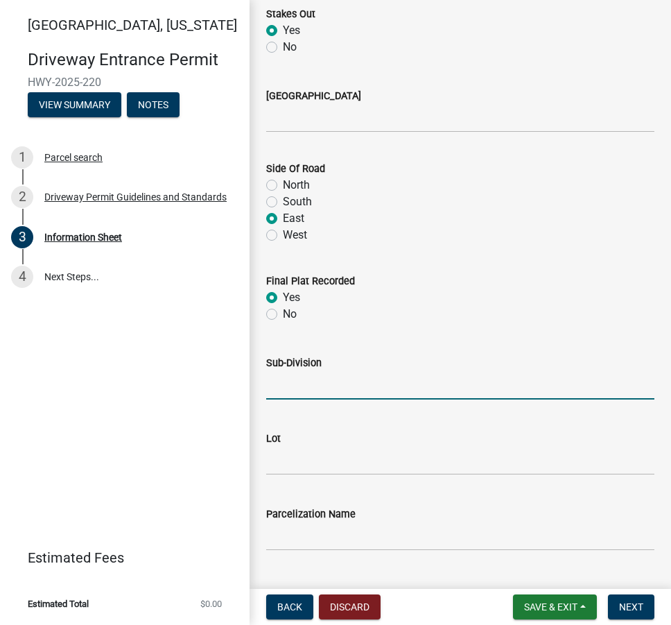
click at [283, 374] on input "Sub-Division" at bounding box center [460, 385] width 388 height 28
type input "Stonehenge"
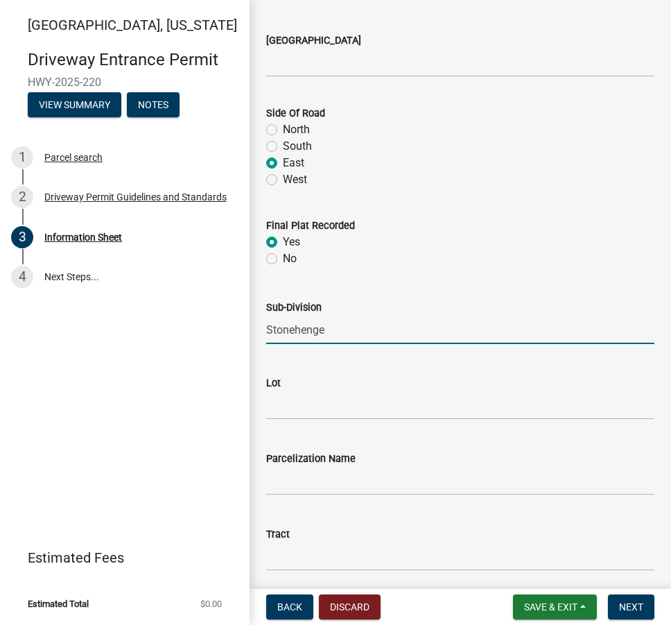
scroll to position [1709, 0]
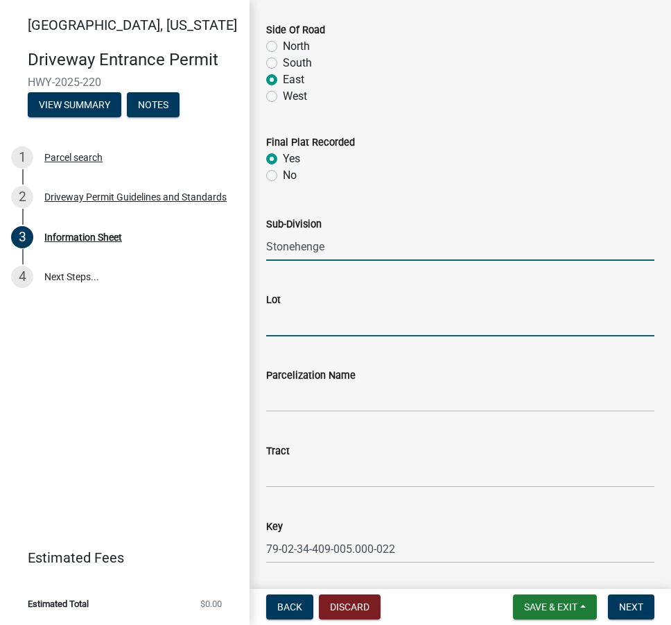
click at [283, 320] on input "Lot" at bounding box center [460, 322] width 388 height 28
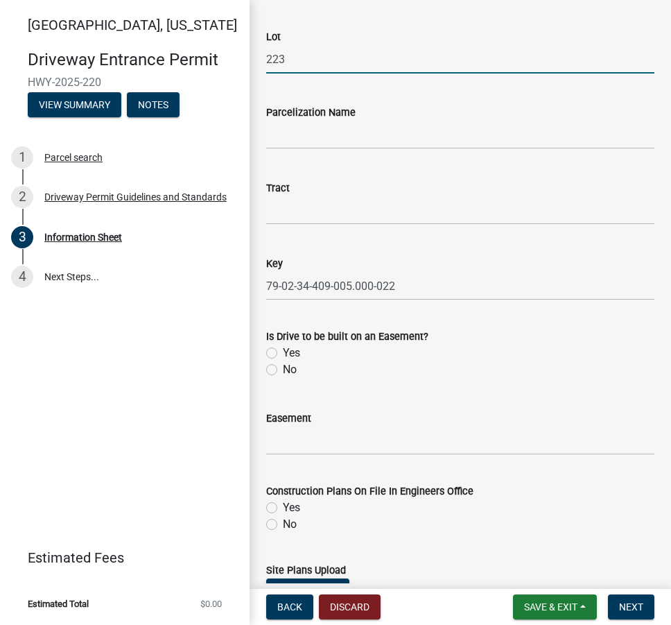
scroll to position [2055, 0]
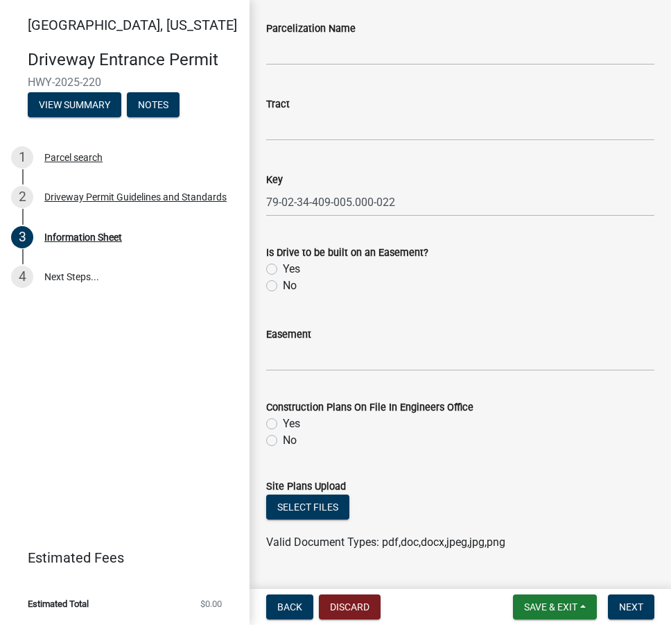
type input "223"
click at [283, 282] on label "No" at bounding box center [290, 285] width 14 height 17
click at [283, 282] on input "No" at bounding box center [287, 281] width 9 height 9
radio input "true"
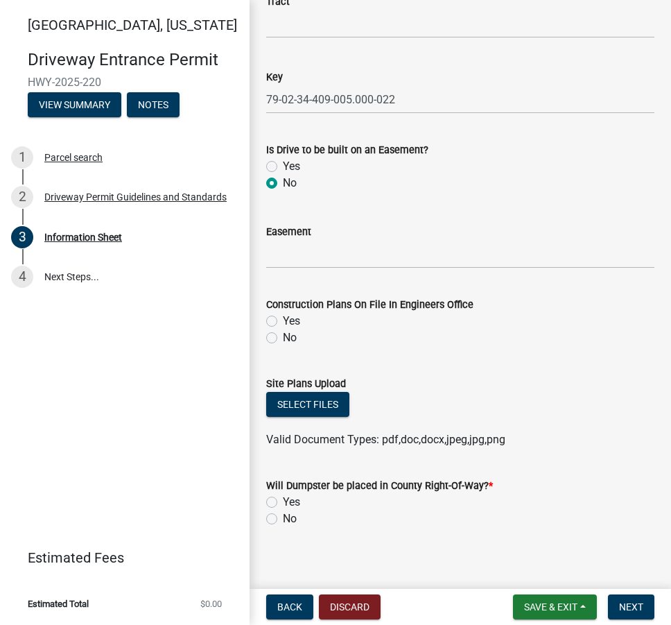
scroll to position [2168, 0]
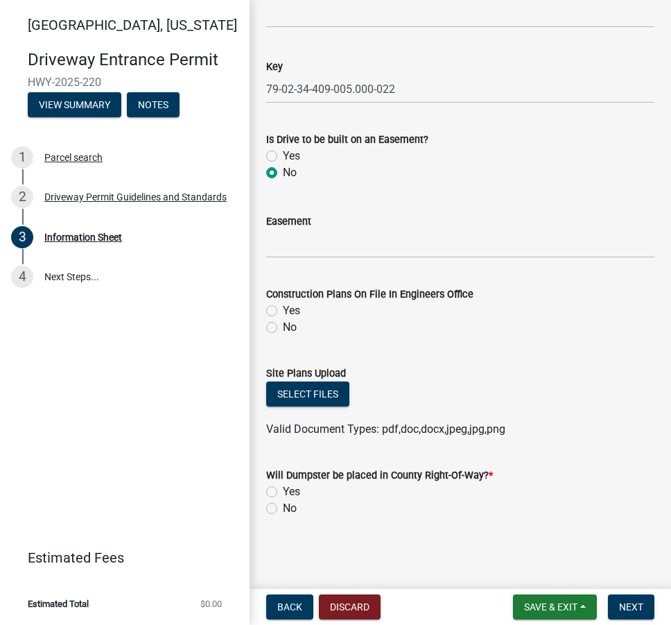
click at [283, 326] on label "No" at bounding box center [290, 327] width 14 height 17
click at [283, 326] on input "No" at bounding box center [287, 323] width 9 height 9
radio input "true"
click at [304, 401] on button "Select files" at bounding box center [307, 393] width 83 height 25
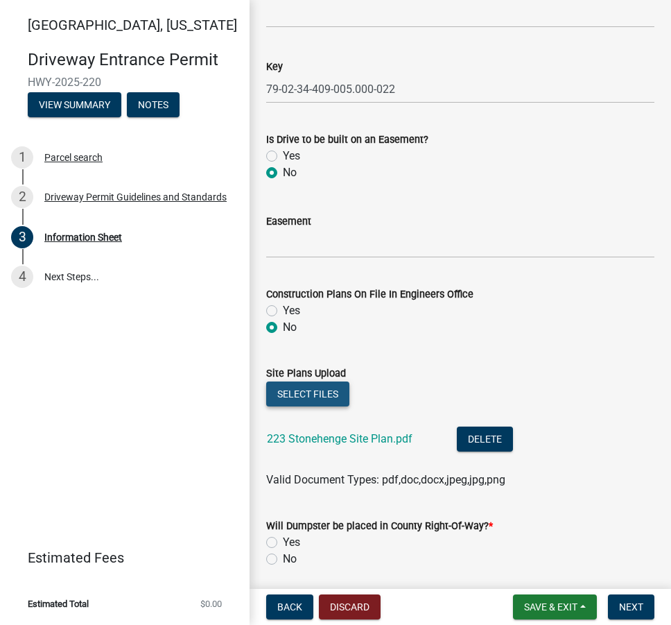
click at [294, 389] on button "Select files" at bounding box center [307, 393] width 83 height 25
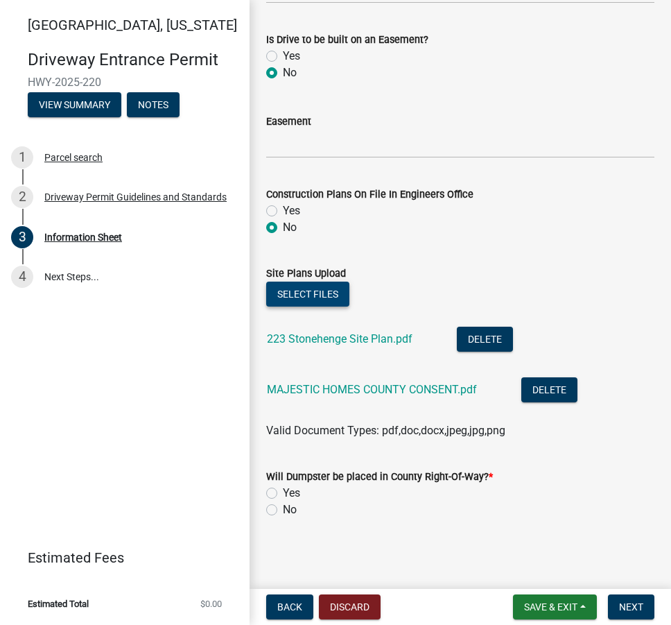
scroll to position [2269, 0]
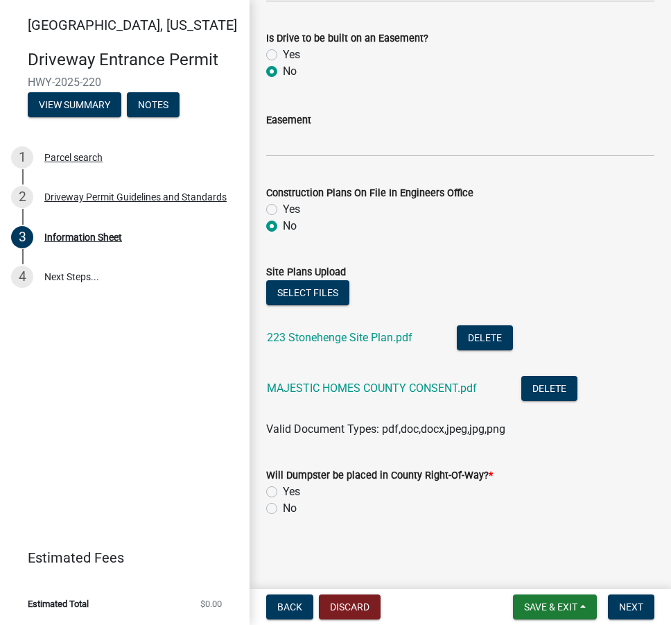
click at [283, 511] on label "No" at bounding box center [290, 508] width 14 height 17
click at [283, 509] on input "No" at bounding box center [287, 504] width 9 height 9
radio input "true"
click at [647, 611] on button "Next" at bounding box center [631, 606] width 46 height 25
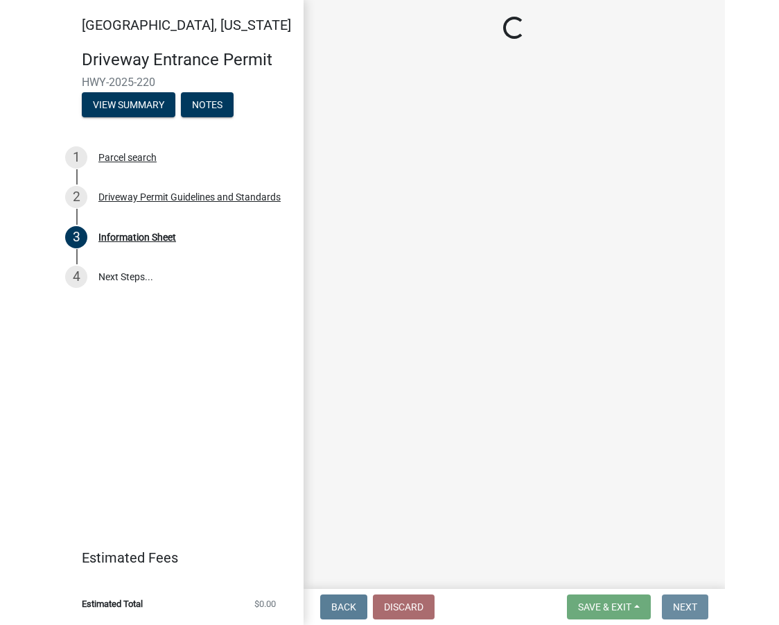
scroll to position [0, 0]
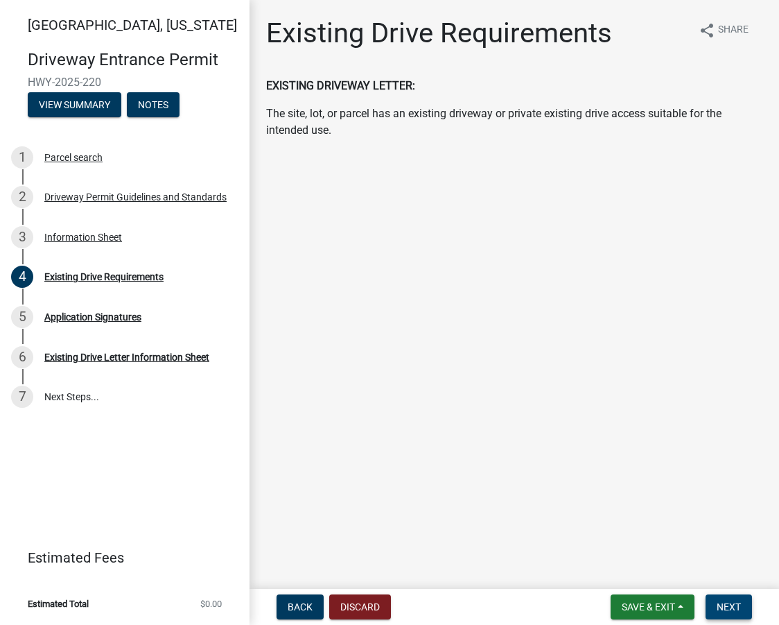
click at [729, 601] on span "Next" at bounding box center [729, 606] width 24 height 11
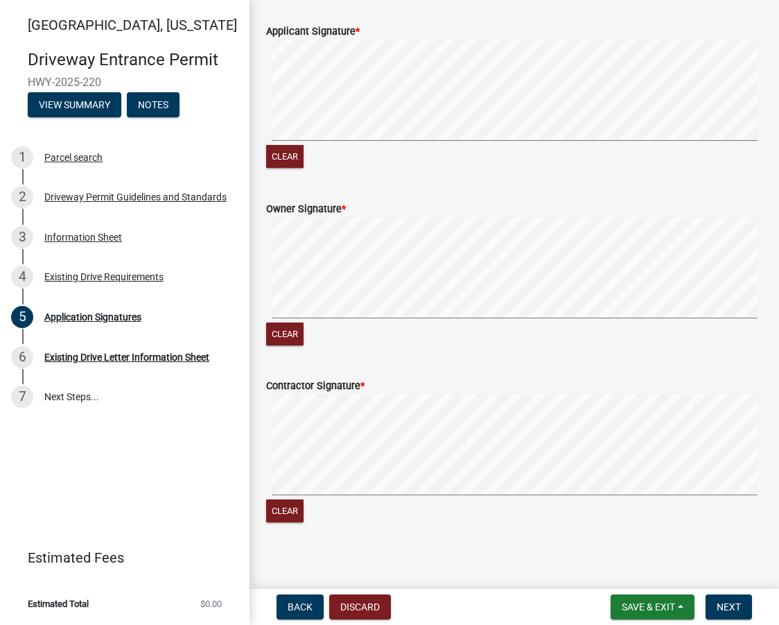
scroll to position [787, 0]
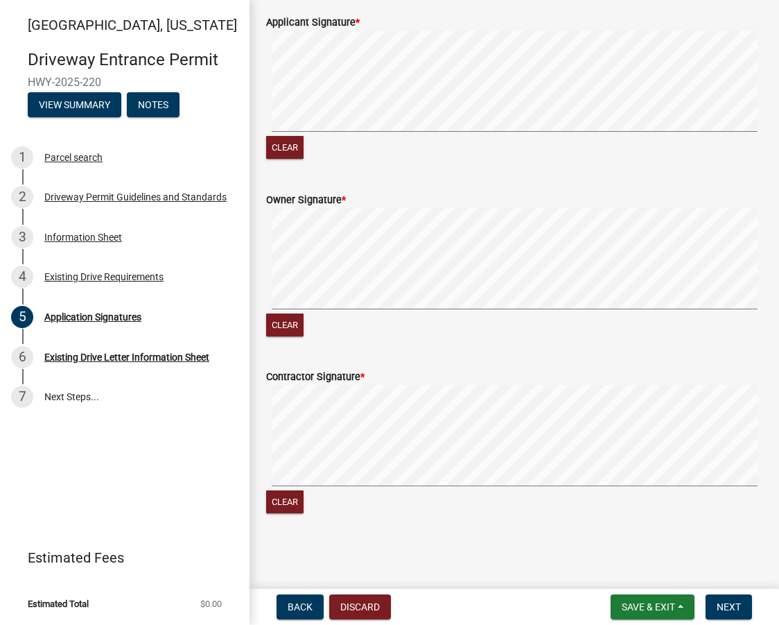
click at [727, 593] on nav "Back Discard Save & Exit Save Save & Exit Next" at bounding box center [515, 606] width 530 height 36
click at [733, 606] on span "Next" at bounding box center [729, 606] width 24 height 11
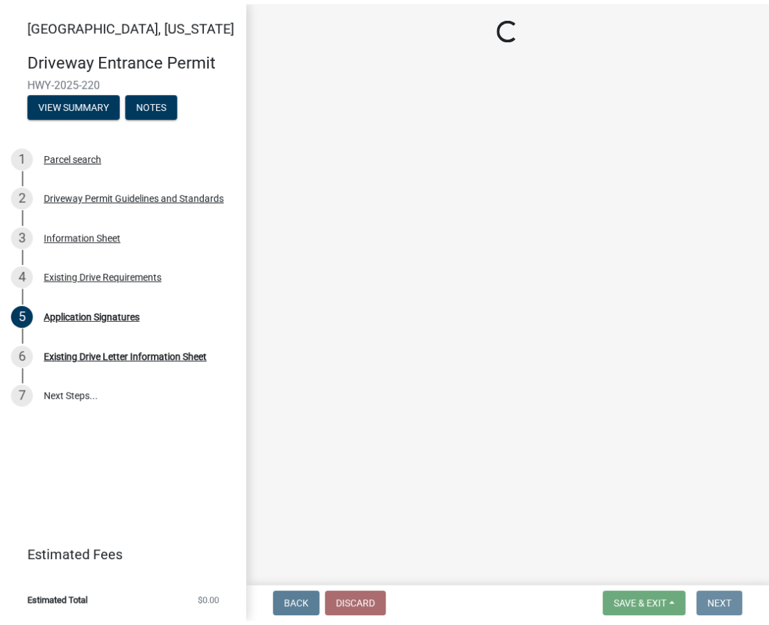
scroll to position [0, 0]
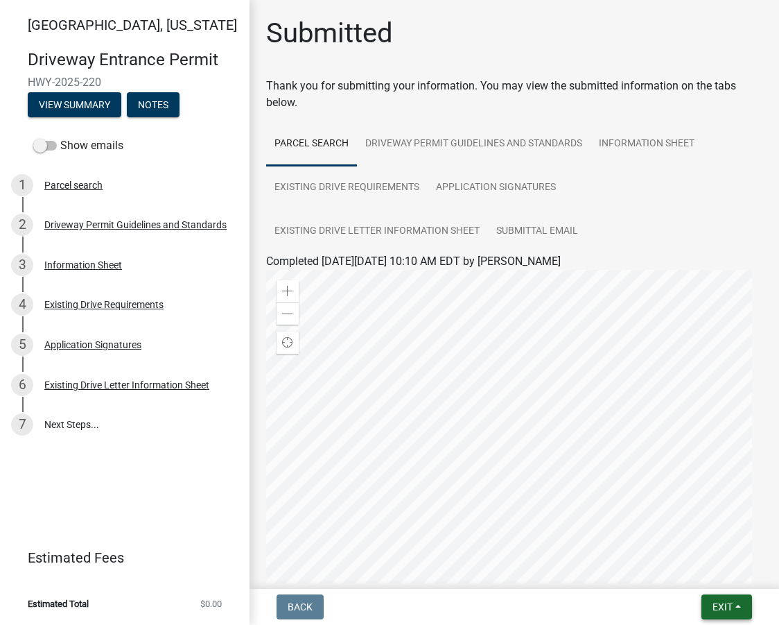
click at [719, 605] on span "Exit" at bounding box center [723, 606] width 20 height 11
click at [705, 572] on button "Save & Exit" at bounding box center [696, 570] width 111 height 33
